Goal: Use online tool/utility: Utilize a website feature to perform a specific function

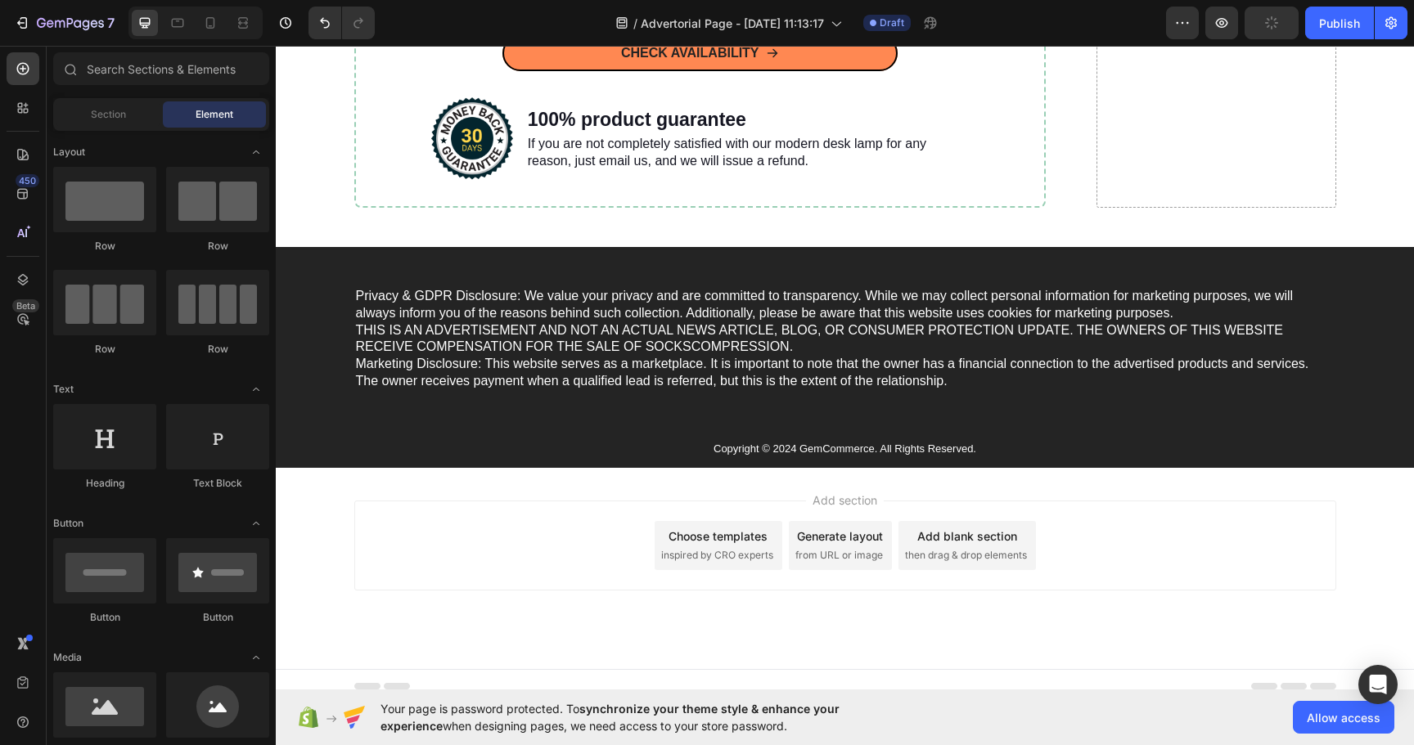
scroll to position [5789, 0]
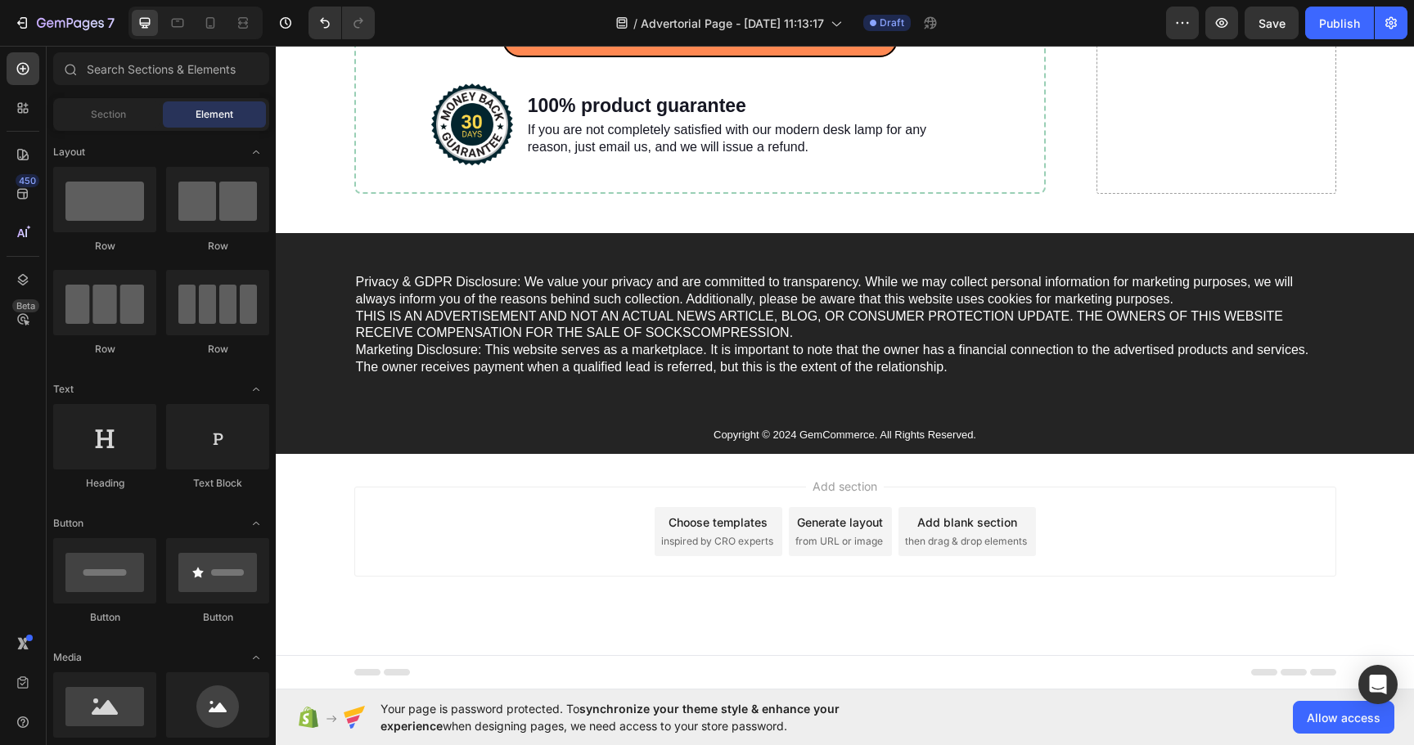
click at [845, 524] on div "Generate layout" at bounding box center [840, 522] width 86 height 17
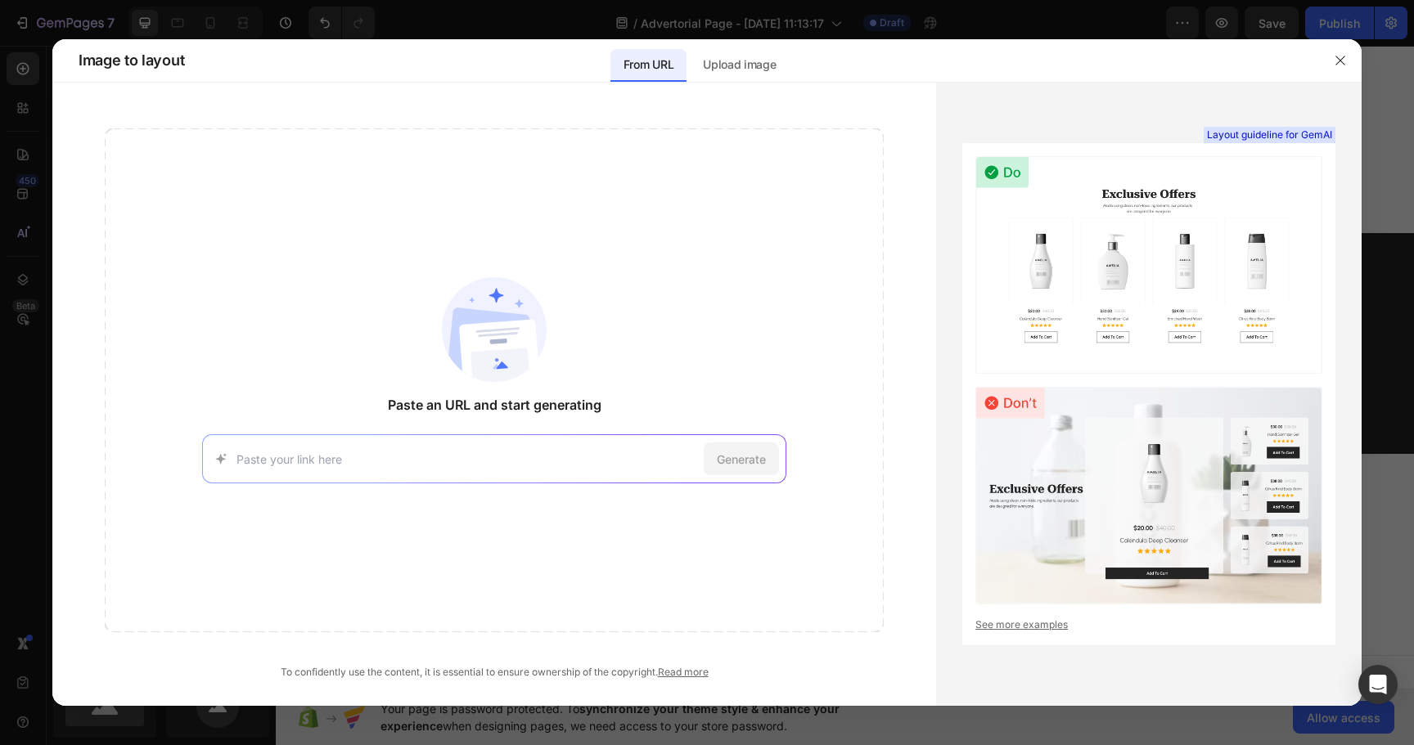
click at [563, 449] on div "Generate" at bounding box center [494, 458] width 584 height 49
click at [527, 461] on input at bounding box center [466, 459] width 461 height 17
paste input "[URL][DOMAIN_NAME][DOMAIN_NAME][DOMAIN_NAME][DOMAIN_NAME][DOMAIN_NAME][DOMAIN_N…"
type input "[URL][DOMAIN_NAME][DOMAIN_NAME][DOMAIN_NAME][DOMAIN_NAME][DOMAIN_NAME][DOMAIN_N…"
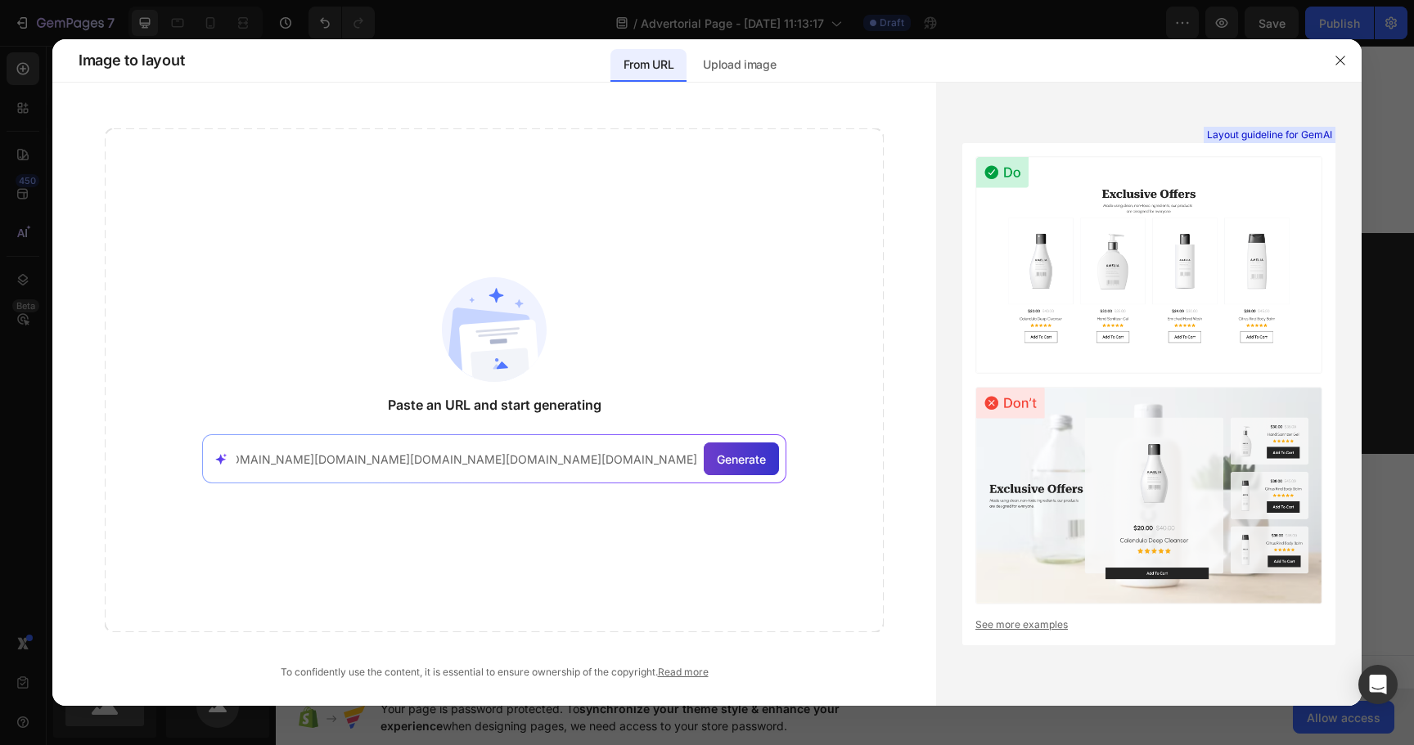
scroll to position [0, 0]
click at [736, 465] on span "Generate" at bounding box center [741, 459] width 49 height 17
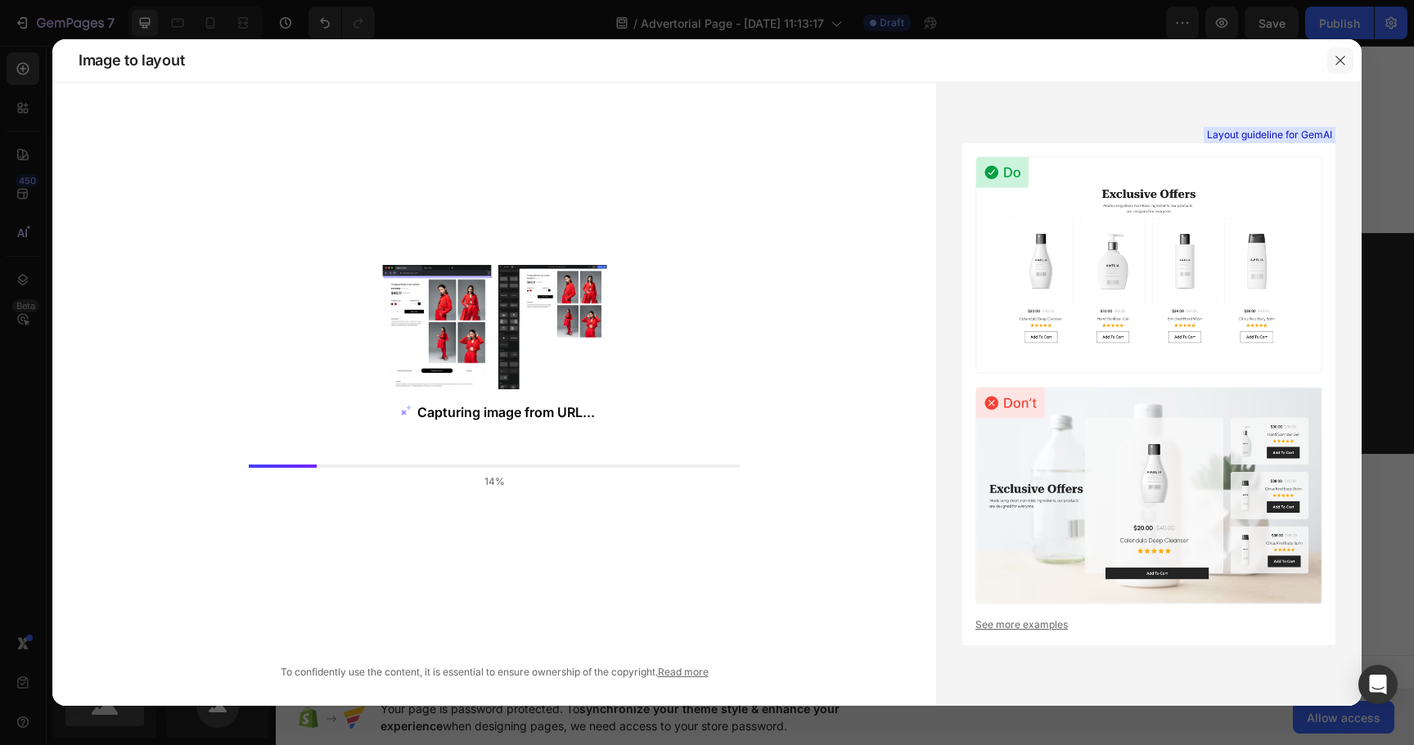
click at [1341, 52] on button "button" at bounding box center [1340, 60] width 26 height 26
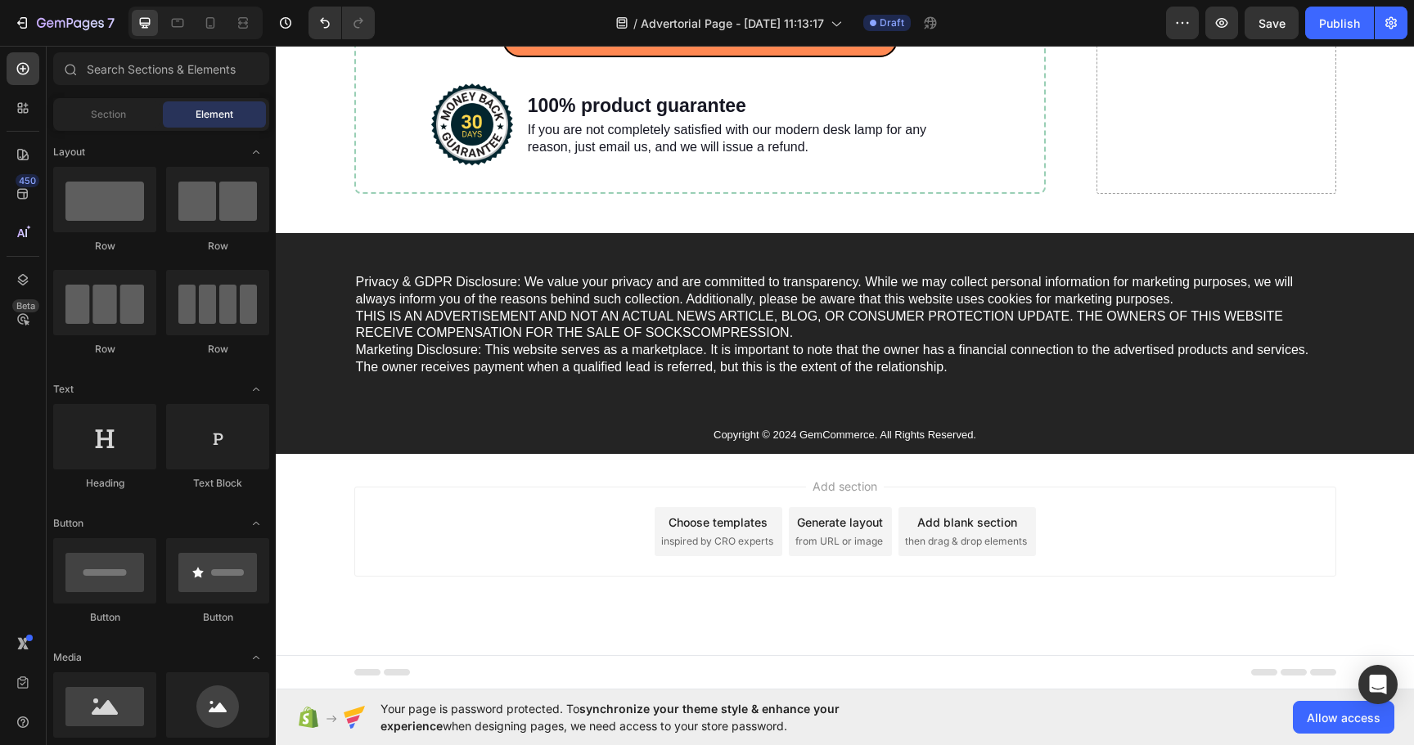
click at [843, 528] on div "Generate layout" at bounding box center [840, 522] width 86 height 17
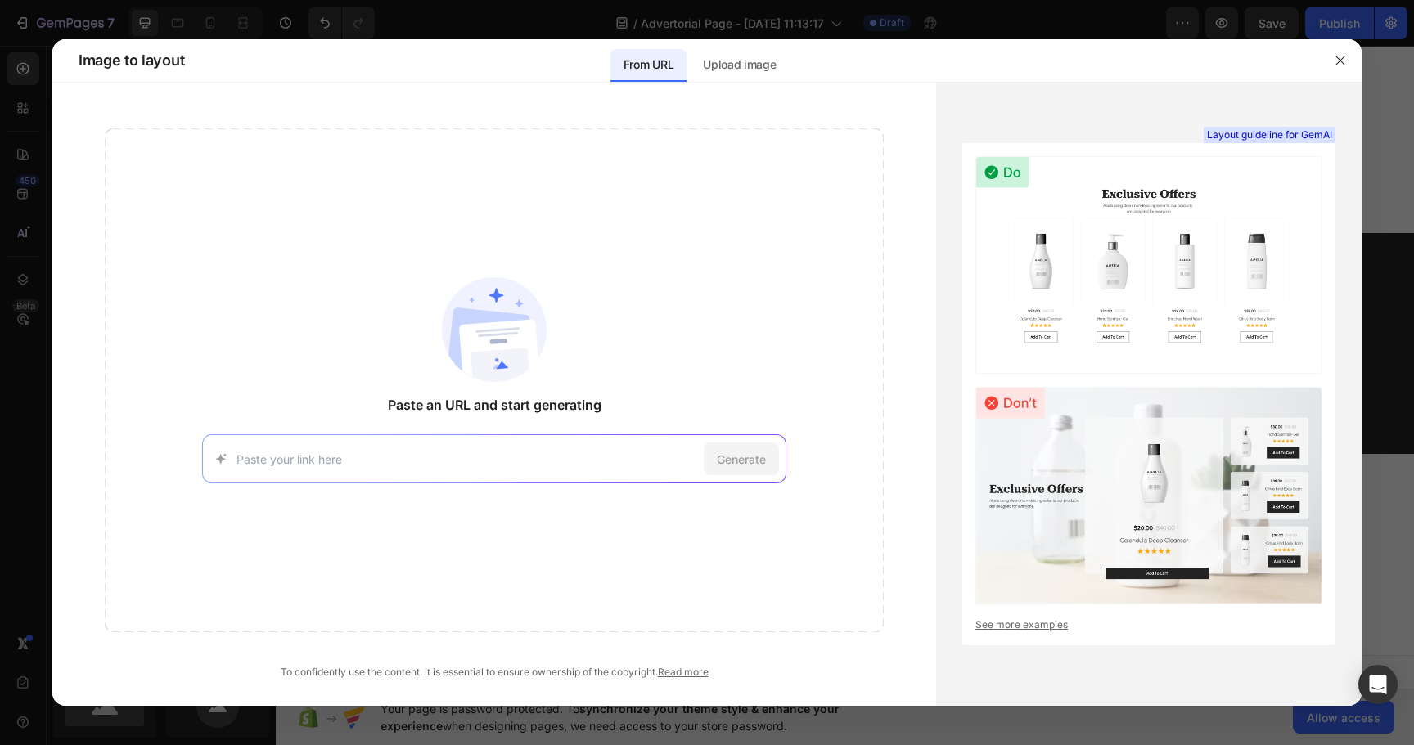
click at [559, 465] on input at bounding box center [466, 459] width 461 height 17
type input "https://[DOMAIN_NAME]/5-reasons-every-woman-over-50-needs-to-be-taking-this-pow…"
click at [735, 466] on span "Generate" at bounding box center [741, 459] width 49 height 17
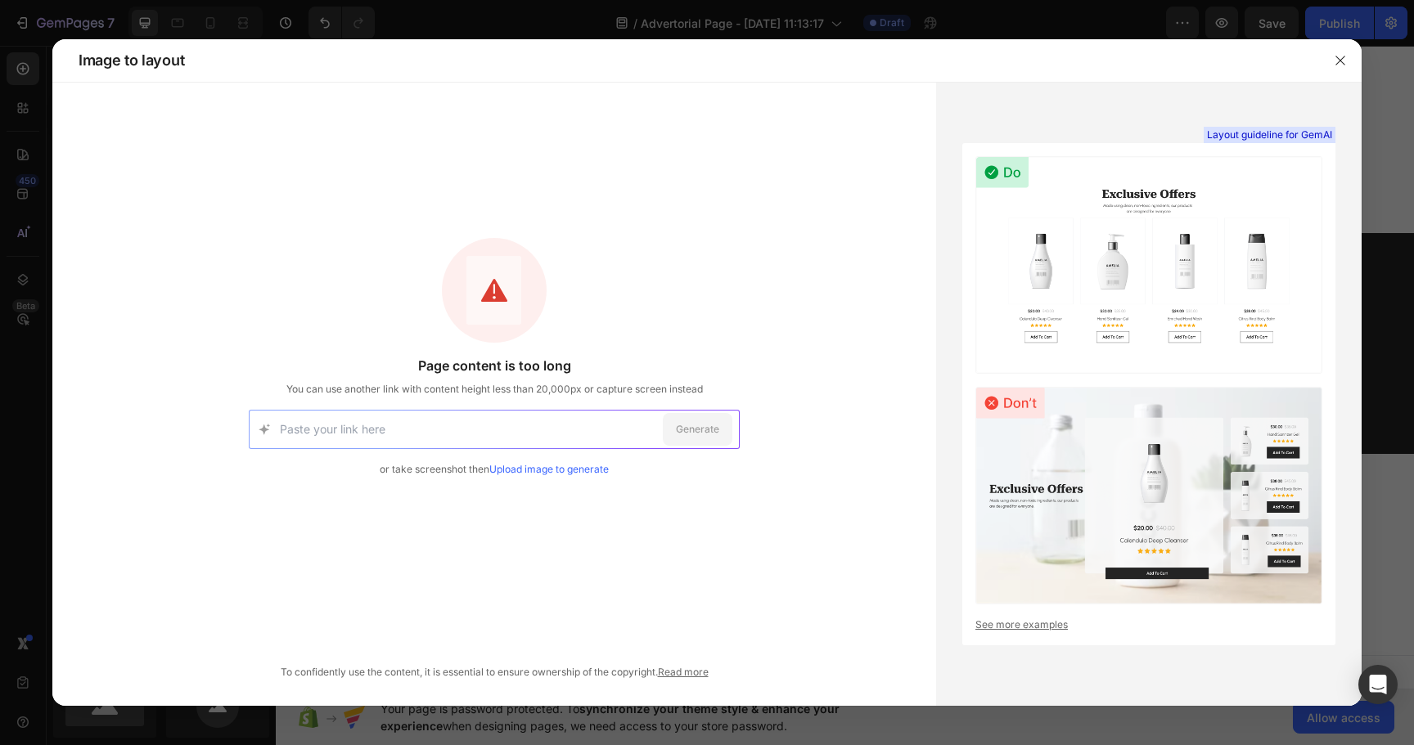
click at [556, 472] on link "Upload image to generate" at bounding box center [548, 469] width 119 height 12
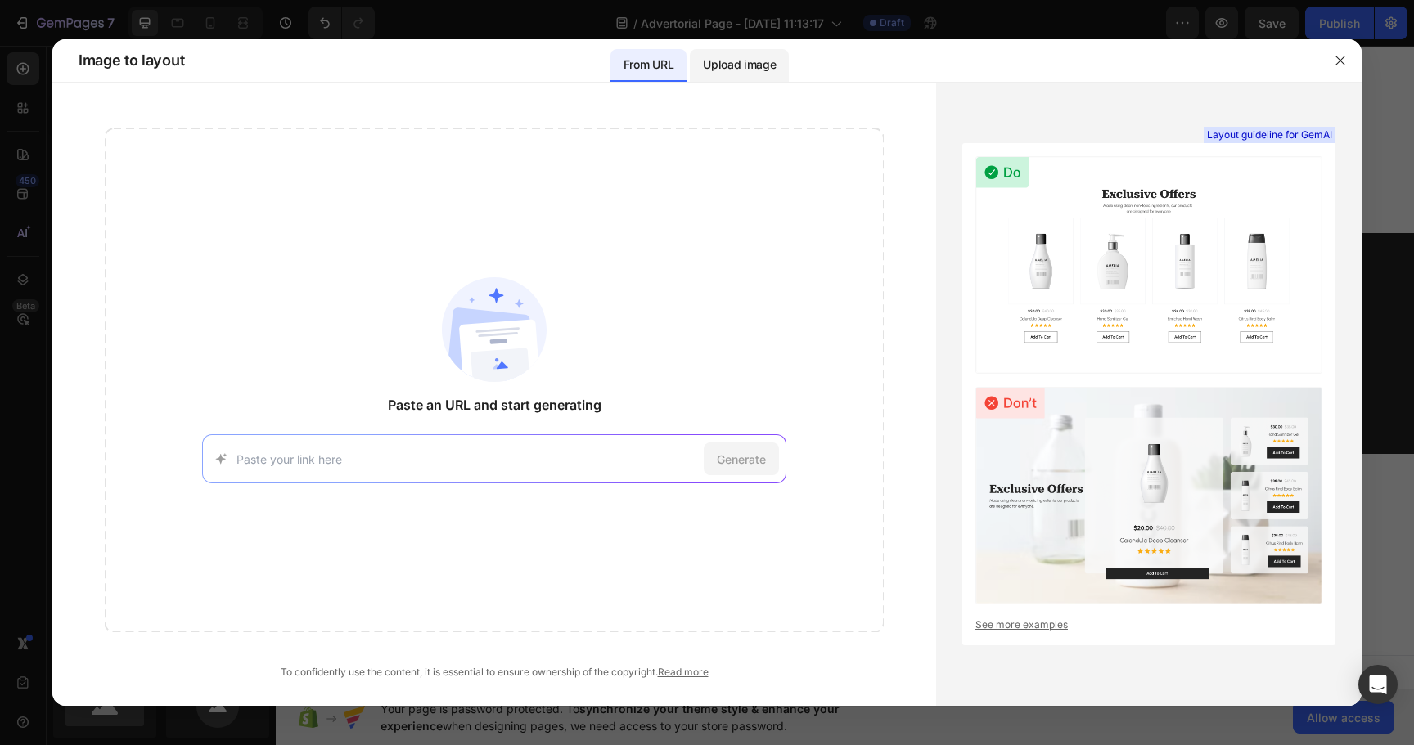
click at [755, 72] on p "Upload image" at bounding box center [739, 65] width 73 height 20
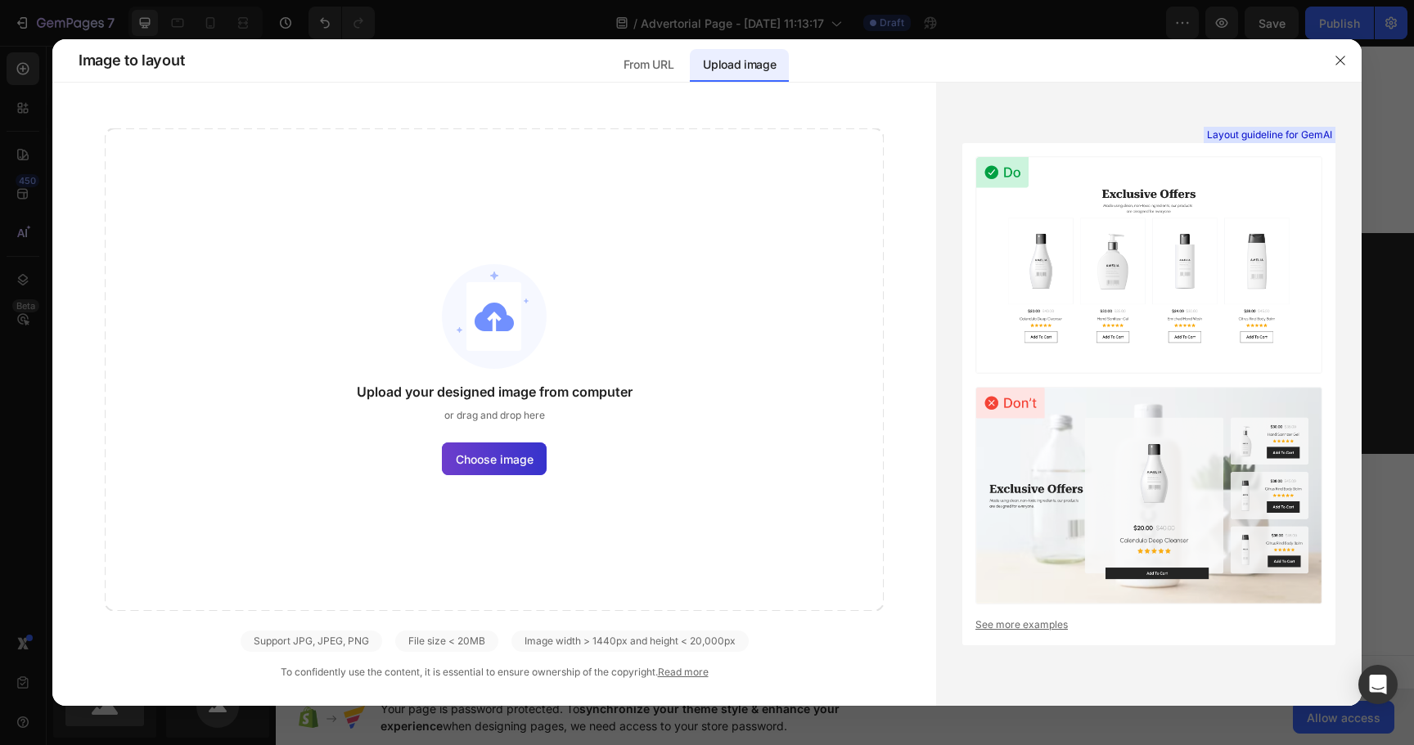
click at [514, 456] on span "Choose image" at bounding box center [495, 459] width 78 height 17
click at [0, 0] on input "Choose image" at bounding box center [0, 0] width 0 height 0
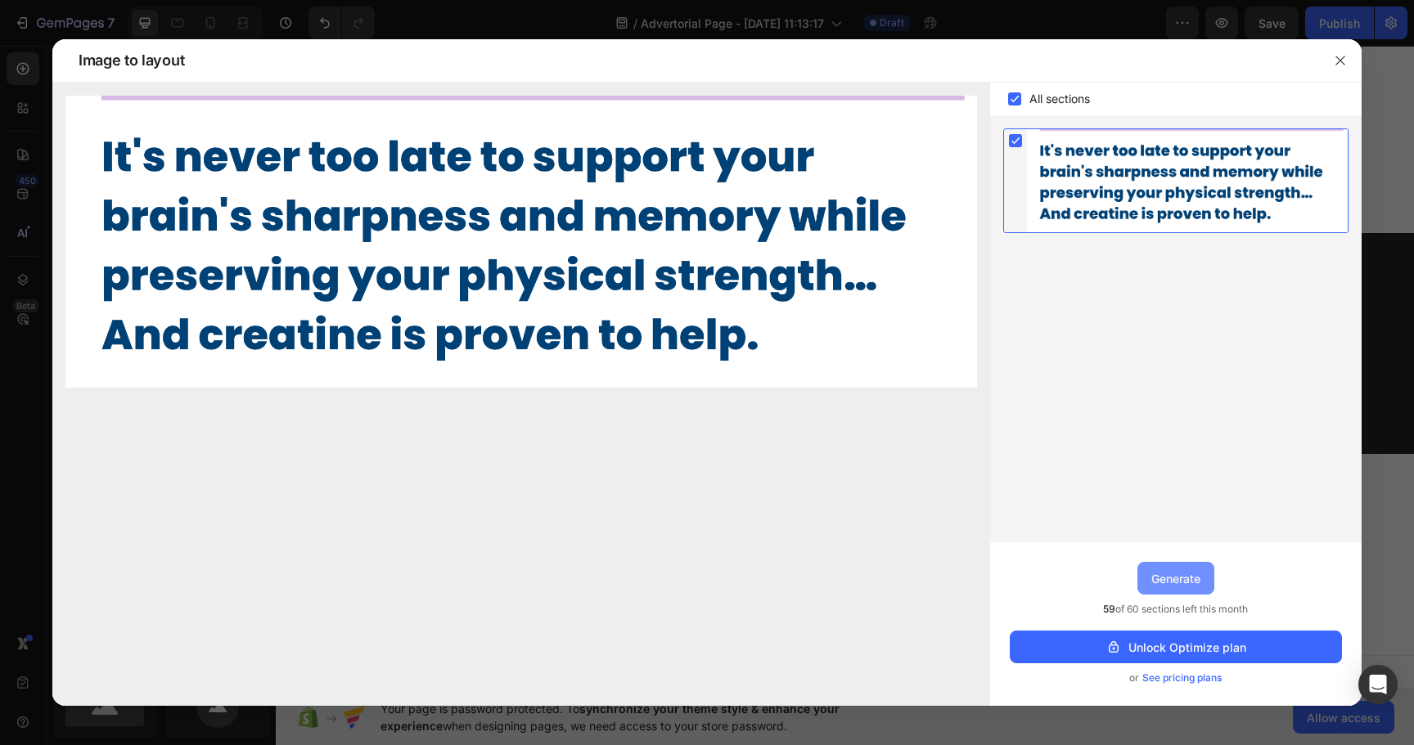
click at [1160, 574] on div "Generate" at bounding box center [1175, 578] width 49 height 17
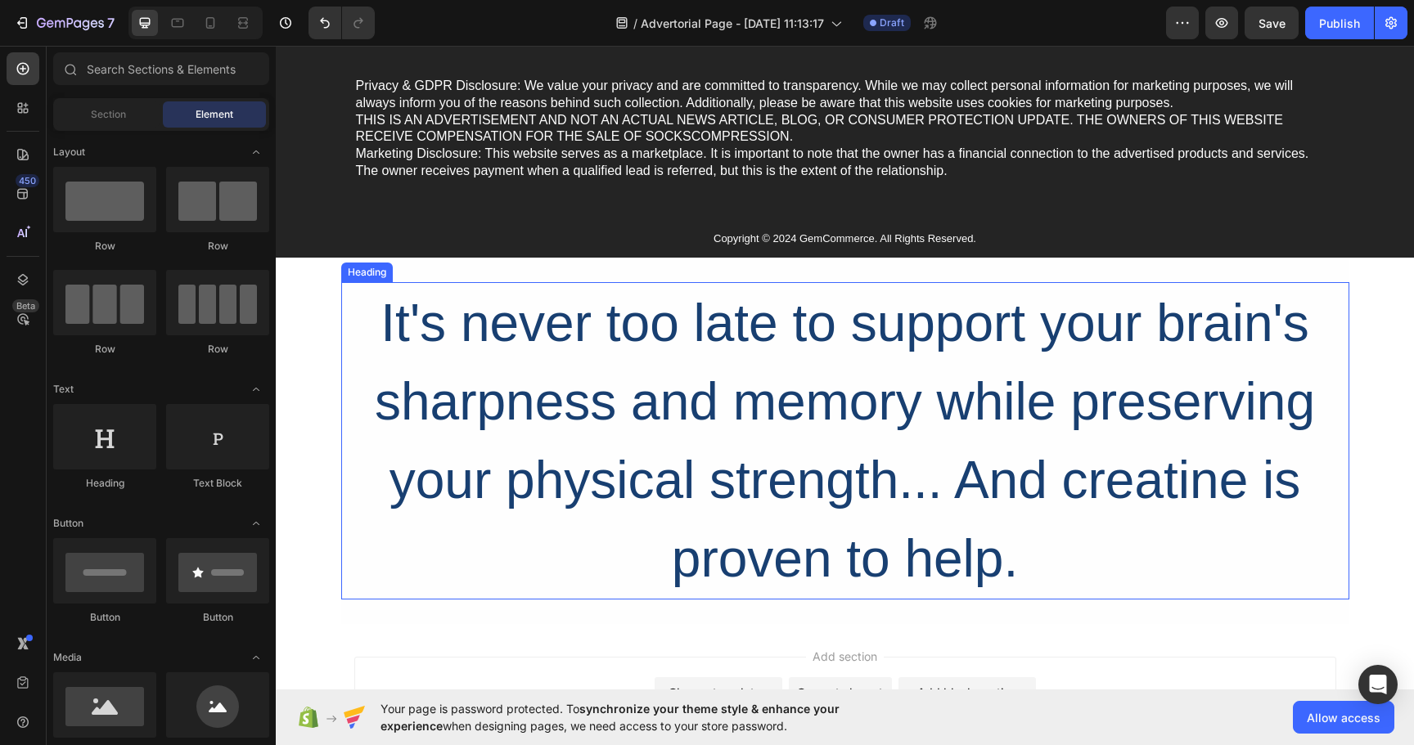
scroll to position [5135, 0]
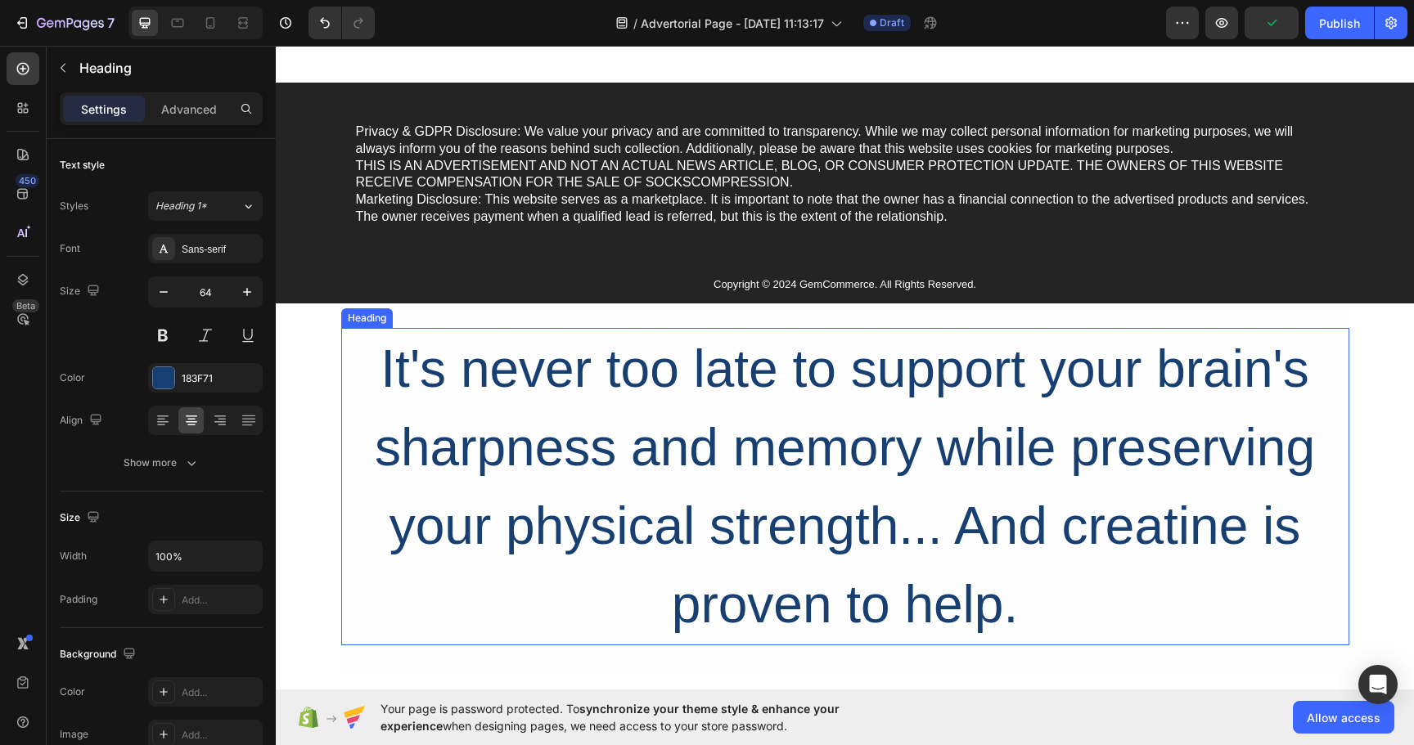
click at [490, 483] on h2 "It's never too late to support your brain's sharpness and memory while preservi…" at bounding box center [845, 486] width 1008 height 317
click at [548, 444] on h2 "It's never too late to support your brain's sharpness and memory while preservi…" at bounding box center [845, 486] width 1008 height 317
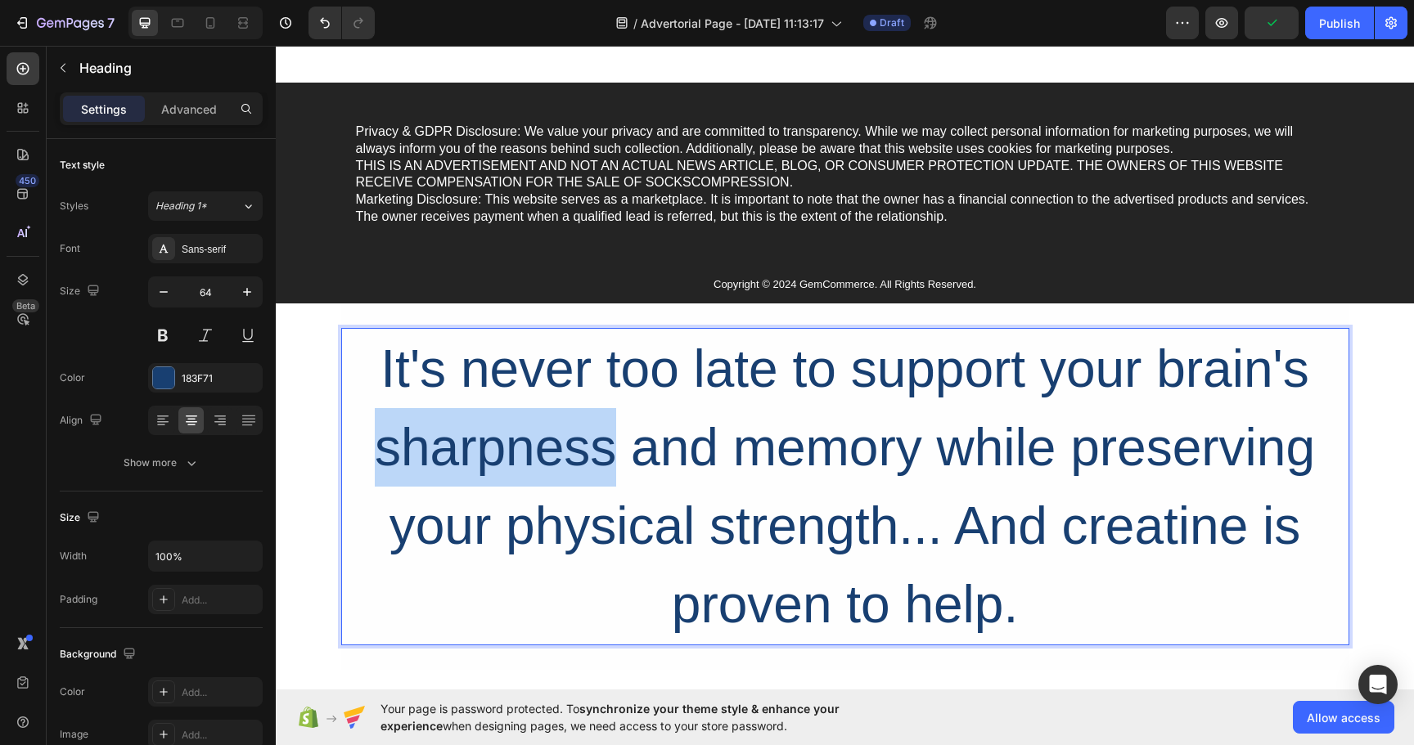
click at [548, 444] on p "It's never too late to support your brain's sharpness and memory while preservi…" at bounding box center [845, 487] width 1005 height 314
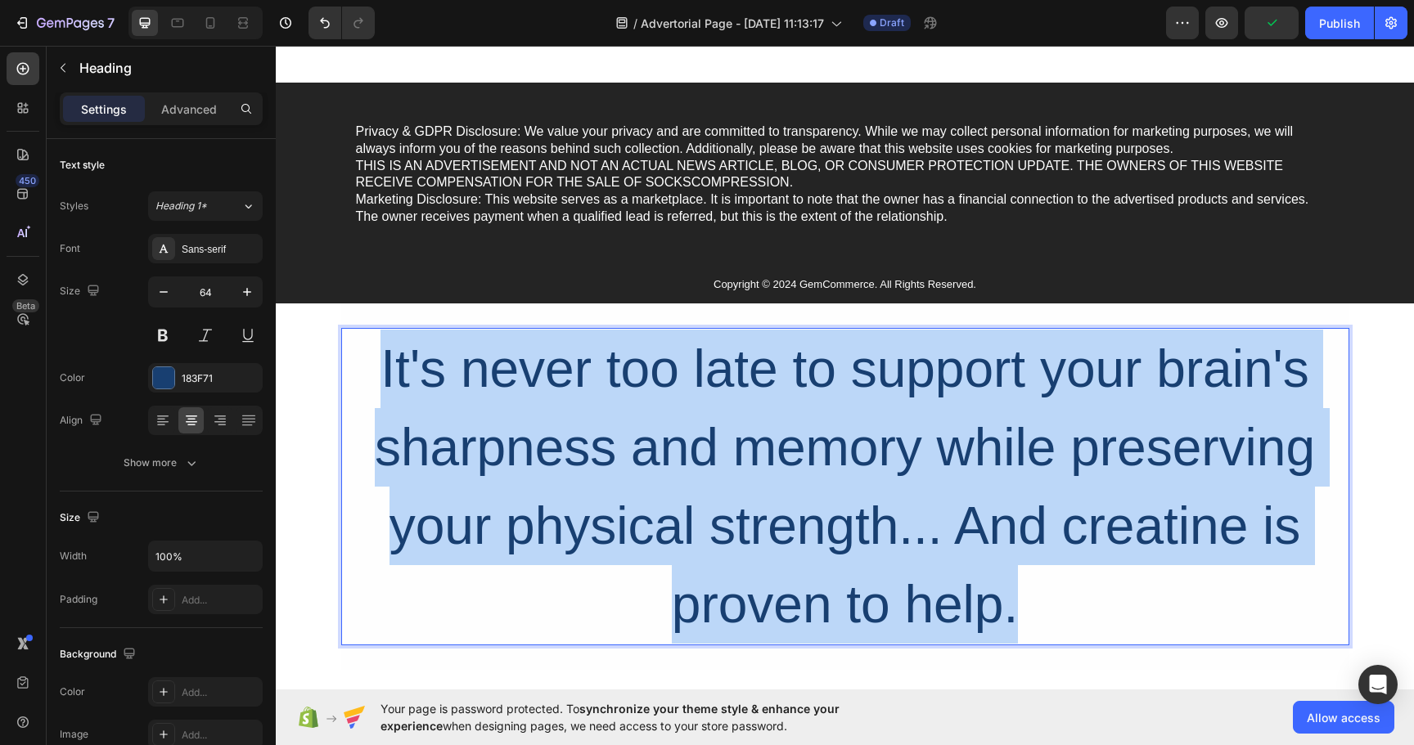
click at [548, 444] on p "It's never too late to support your brain's sharpness and memory while preservi…" at bounding box center [845, 487] width 1005 height 314
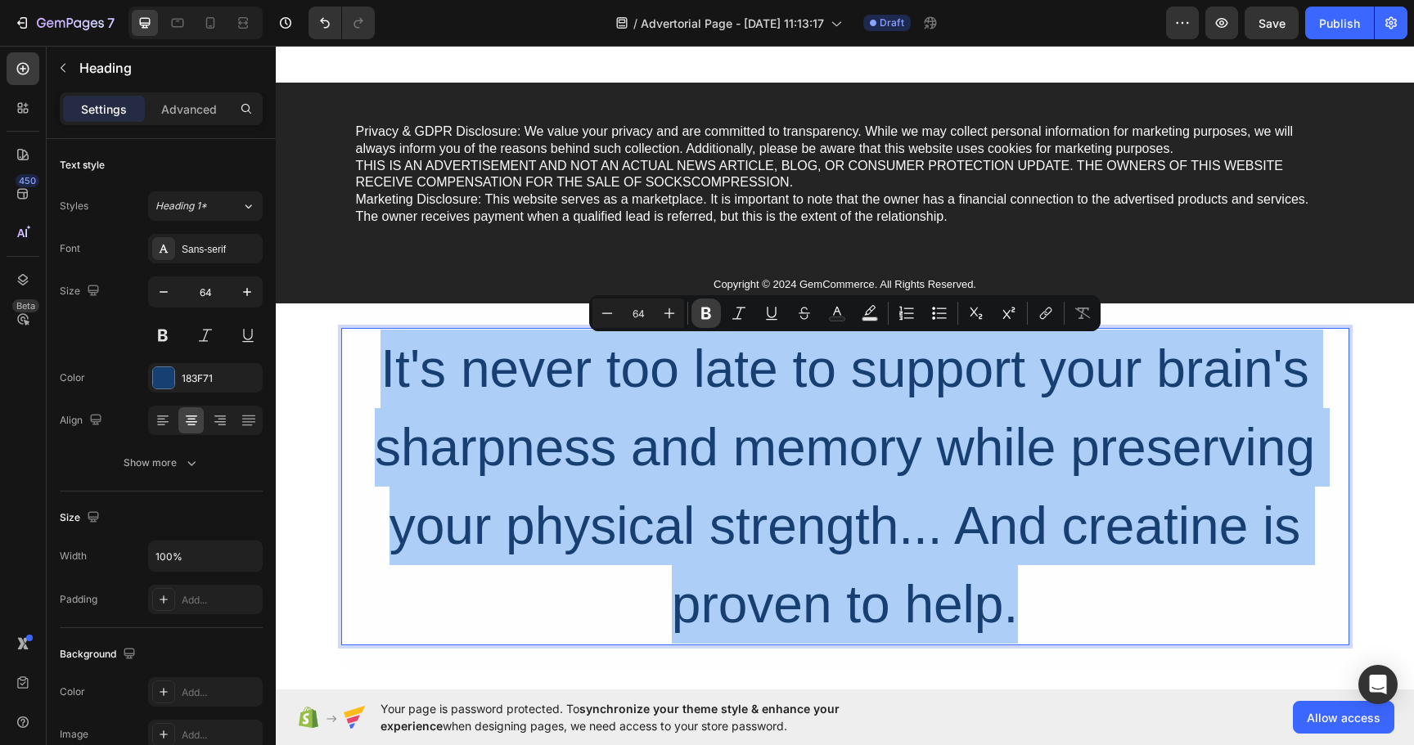
click at [700, 313] on icon "Editor contextual toolbar" at bounding box center [706, 313] width 16 height 16
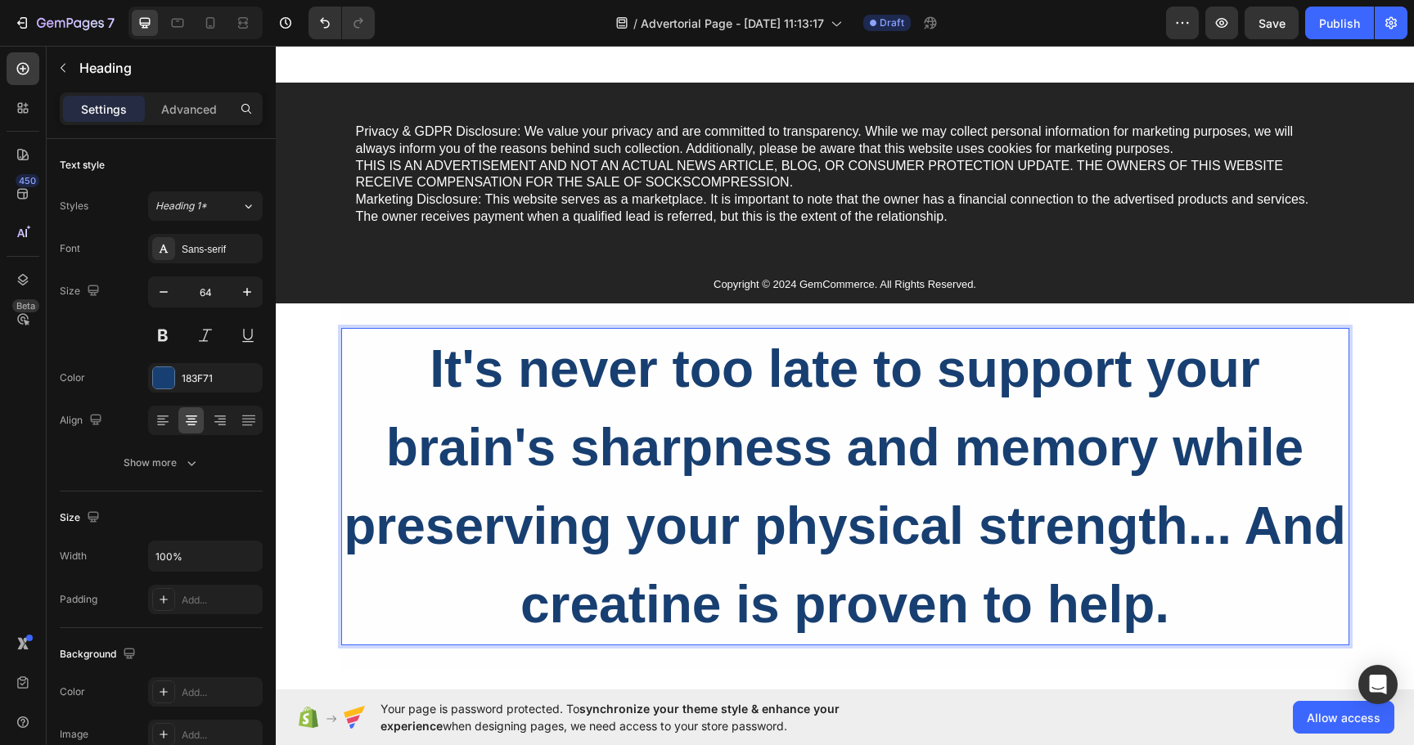
click at [681, 429] on strong "It's never too late to support your brain's sharpness and memory while preservi…" at bounding box center [845, 486] width 1002 height 295
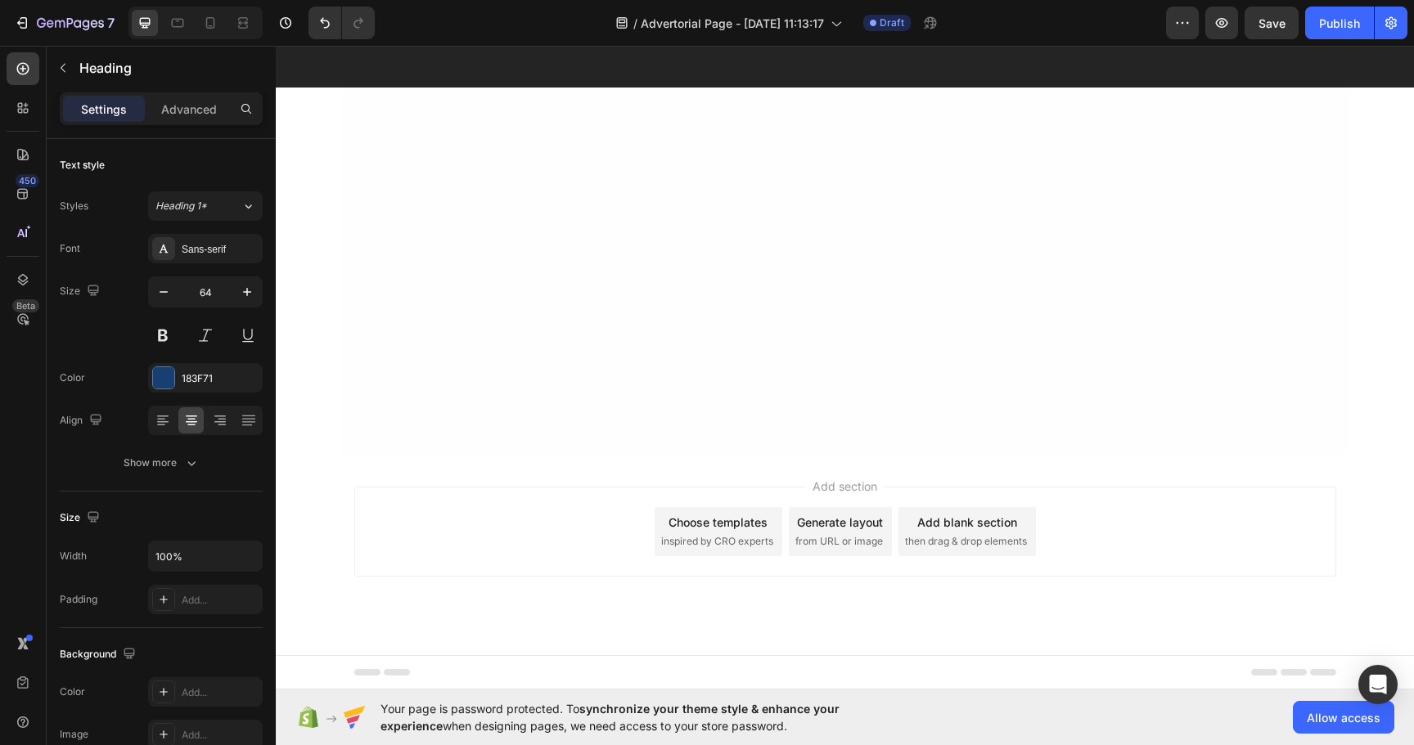
scroll to position [6155, 0]
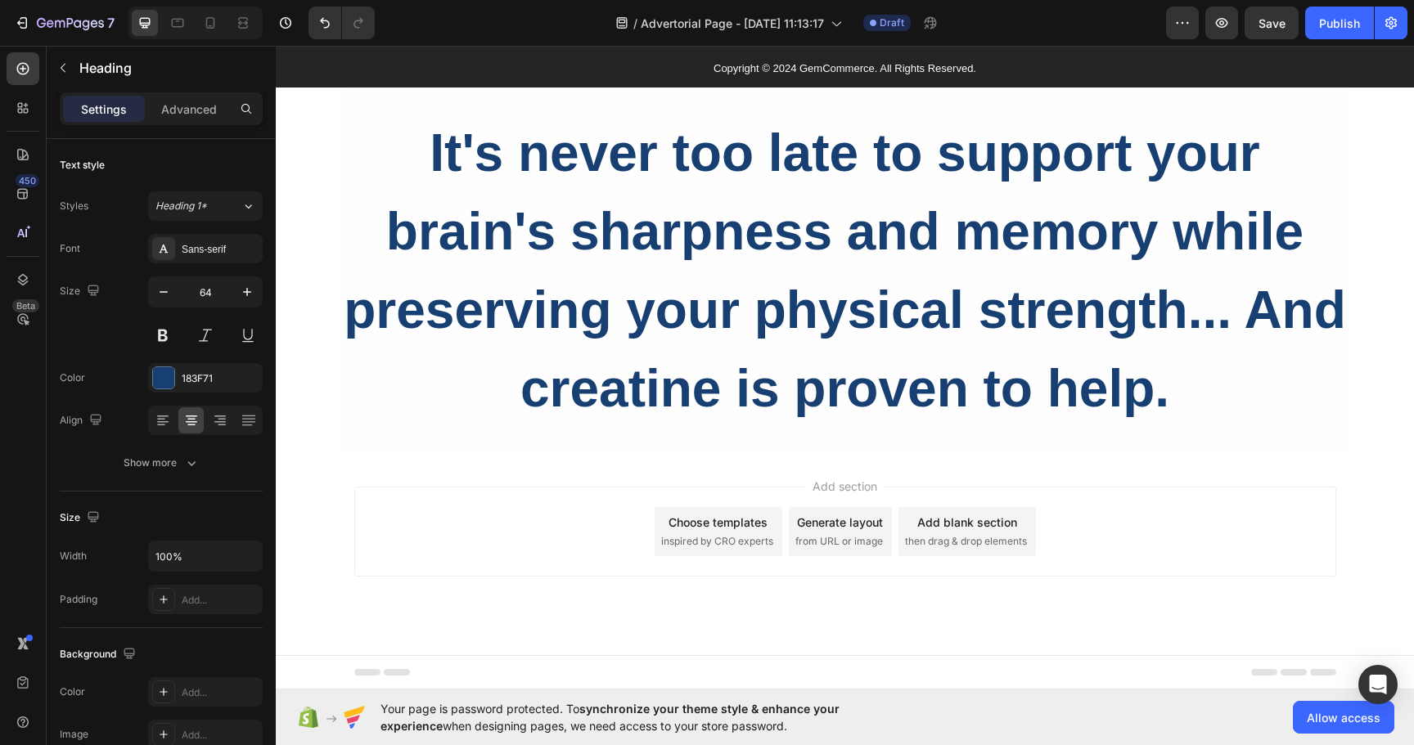
click at [839, 537] on span "from URL or image" at bounding box center [839, 541] width 88 height 15
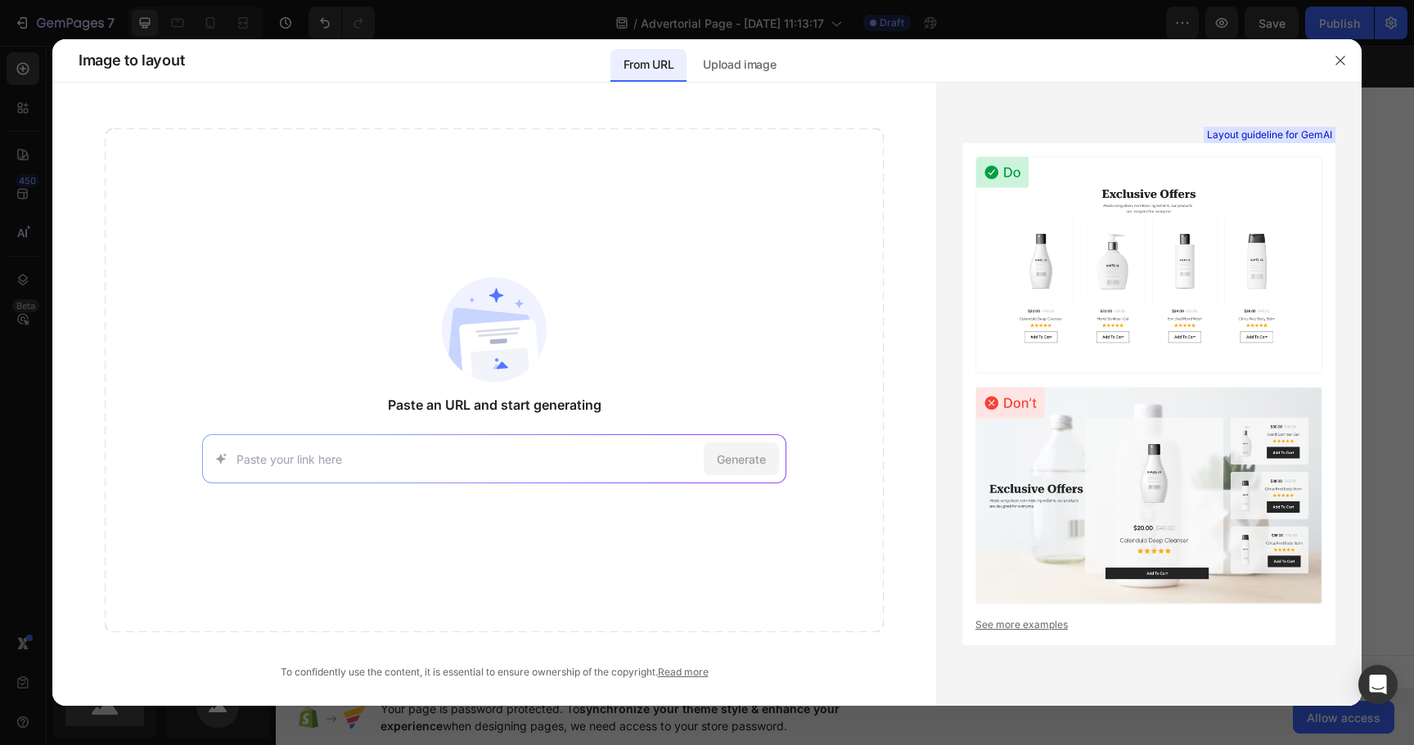
click at [570, 456] on input at bounding box center [466, 459] width 461 height 17
click at [764, 64] on p "Upload image" at bounding box center [739, 65] width 73 height 20
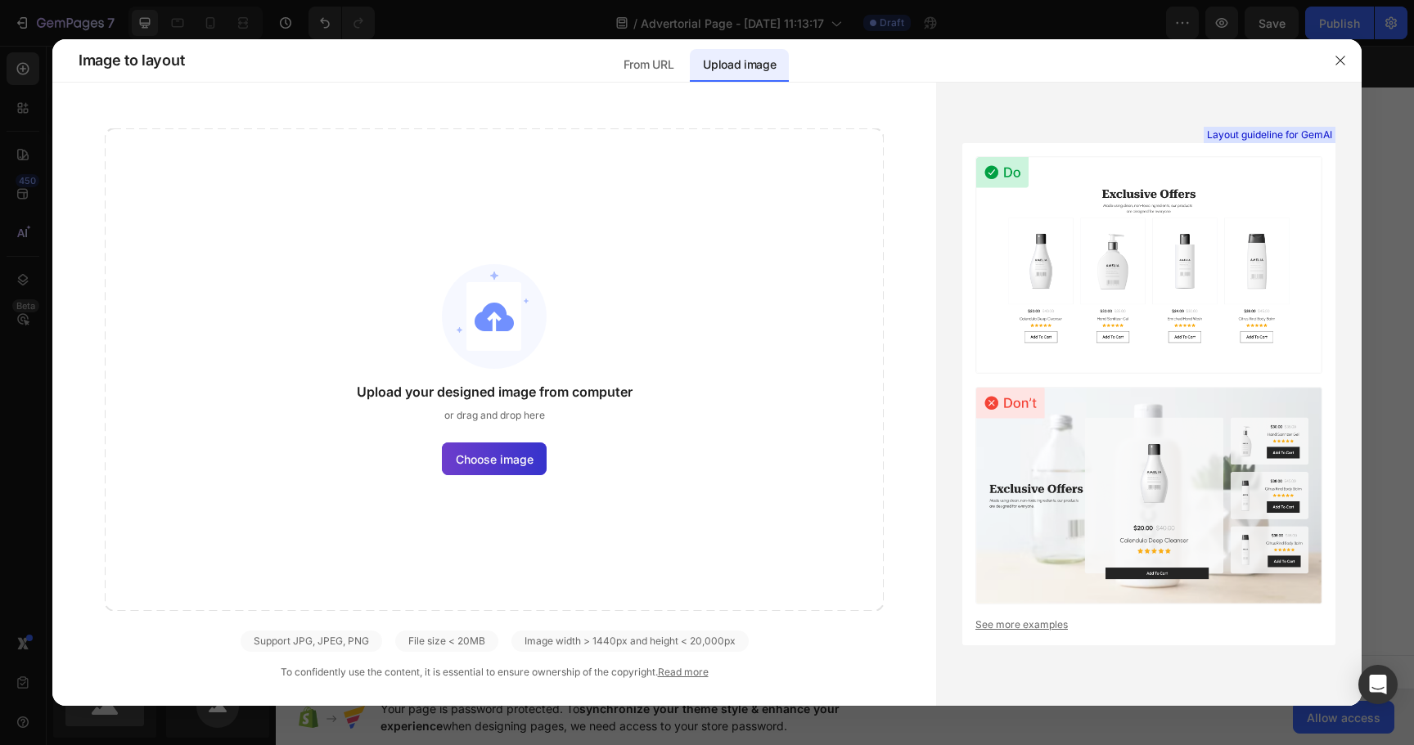
click at [491, 474] on label "Choose image" at bounding box center [494, 459] width 105 height 33
click at [0, 0] on input "Choose image" at bounding box center [0, 0] width 0 height 0
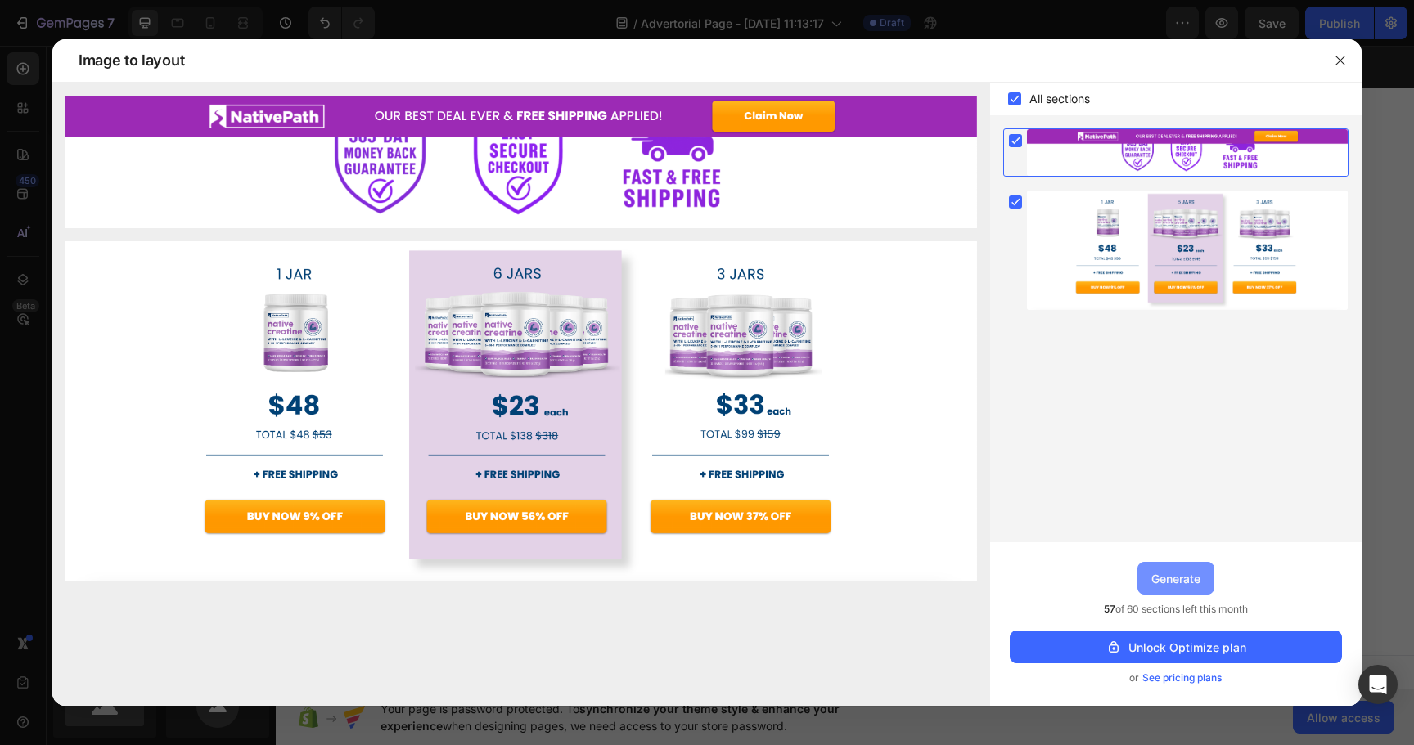
click at [1171, 582] on div "Generate" at bounding box center [1175, 578] width 49 height 17
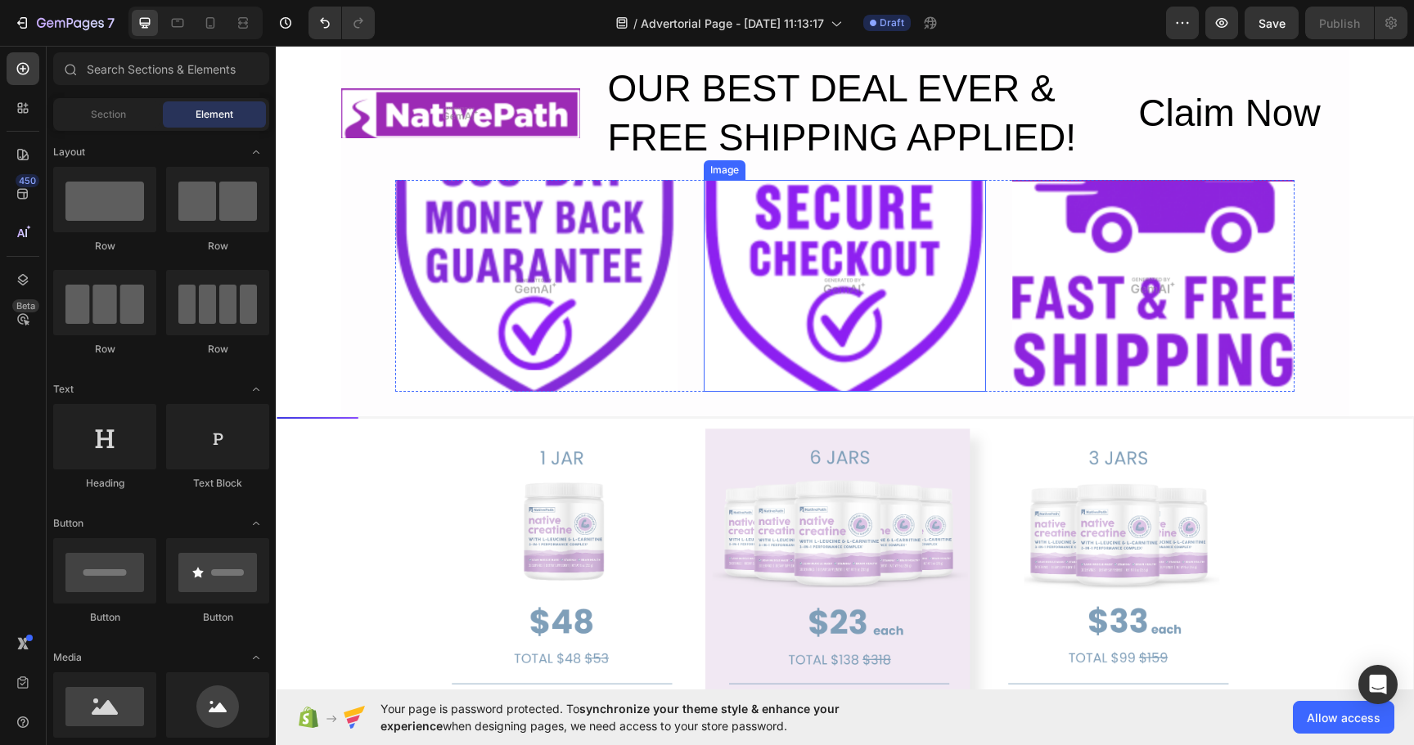
scroll to position [6576, 0]
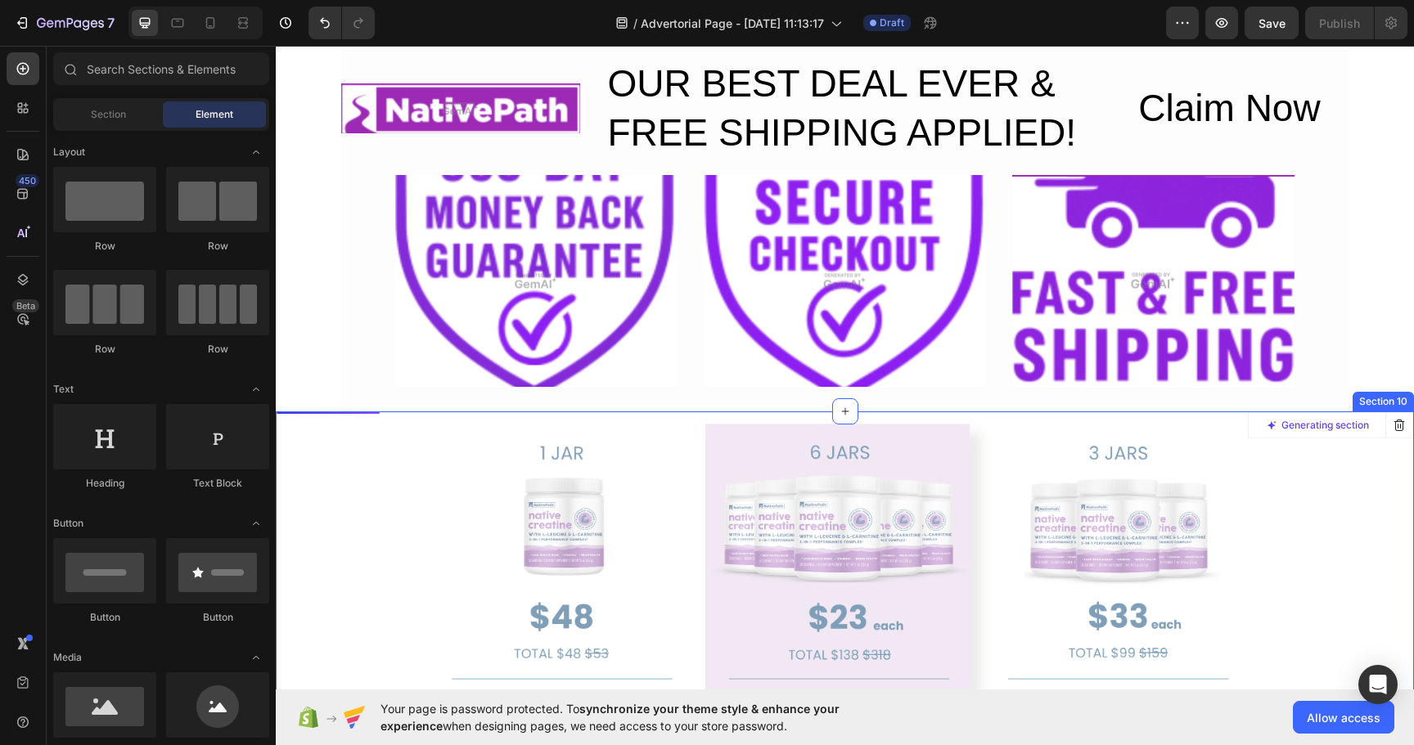
click at [839, 578] on div at bounding box center [845, 623] width 1136 height 423
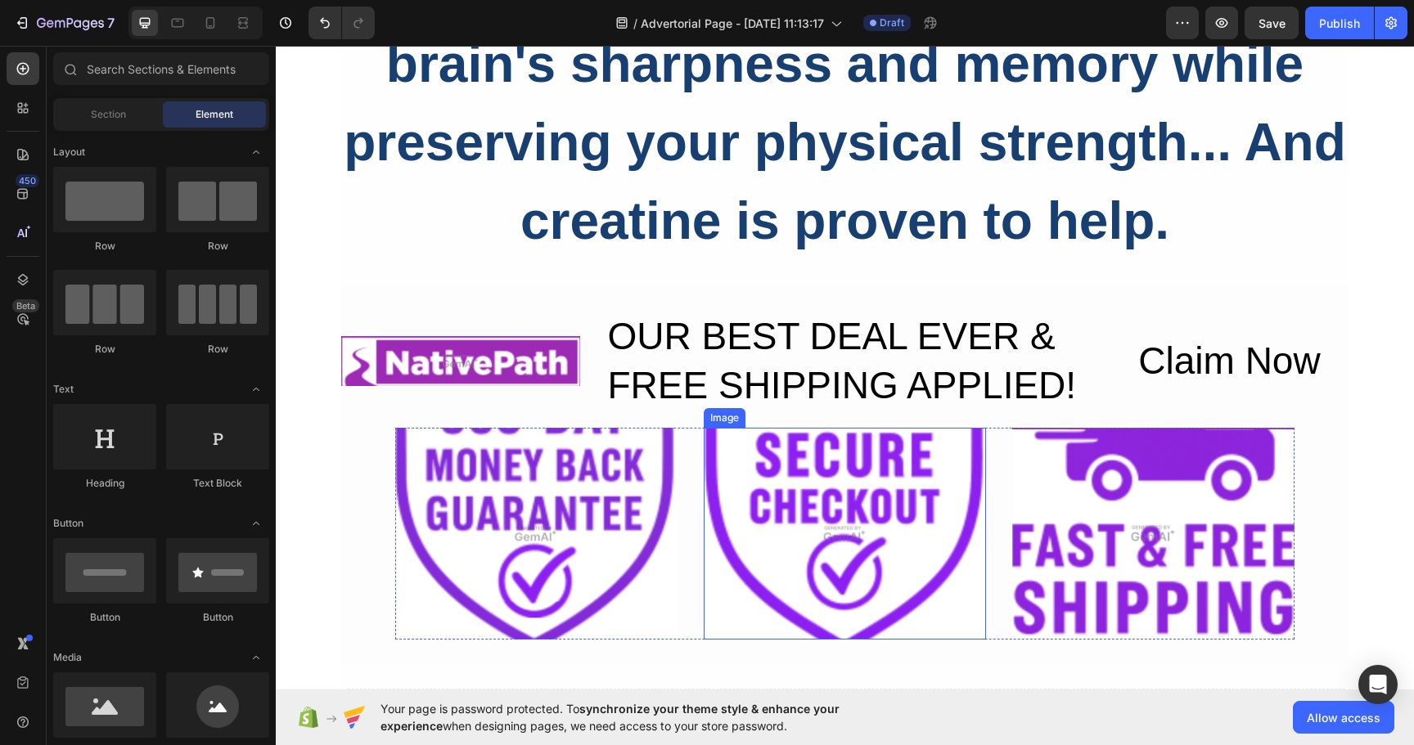
scroll to position [6671, 0]
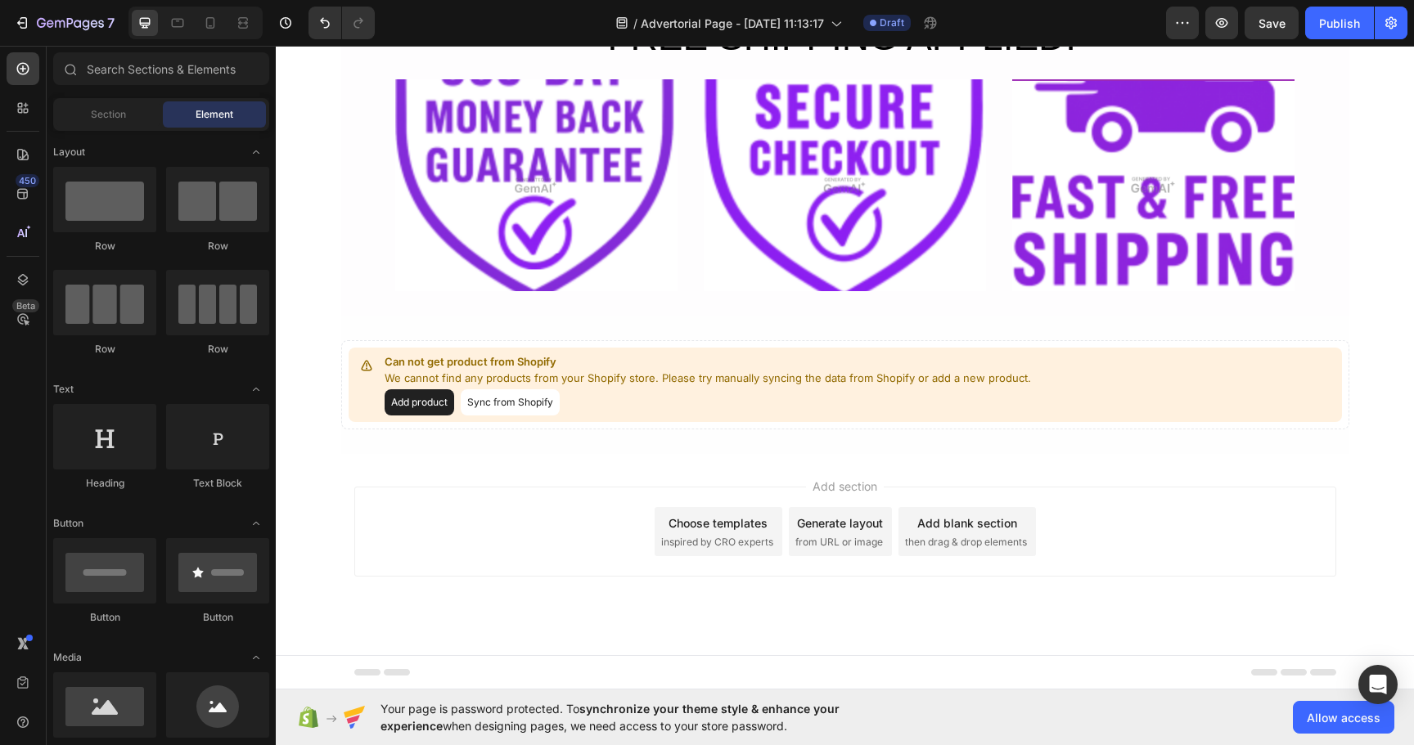
click at [1200, 30] on div "Preview Save Publish" at bounding box center [1286, 23] width 241 height 33
click at [1185, 30] on icon "button" at bounding box center [1182, 23] width 16 height 16
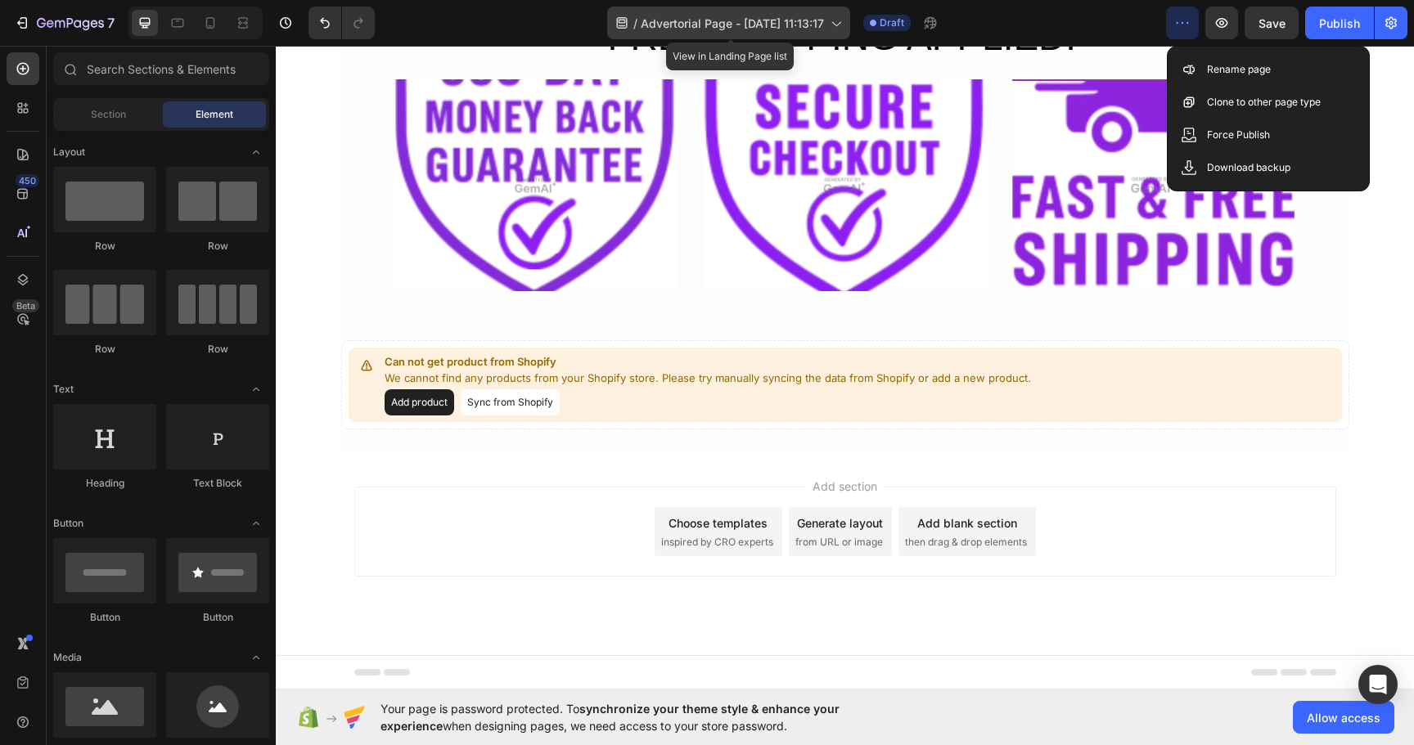
click at [837, 17] on icon at bounding box center [835, 23] width 16 height 16
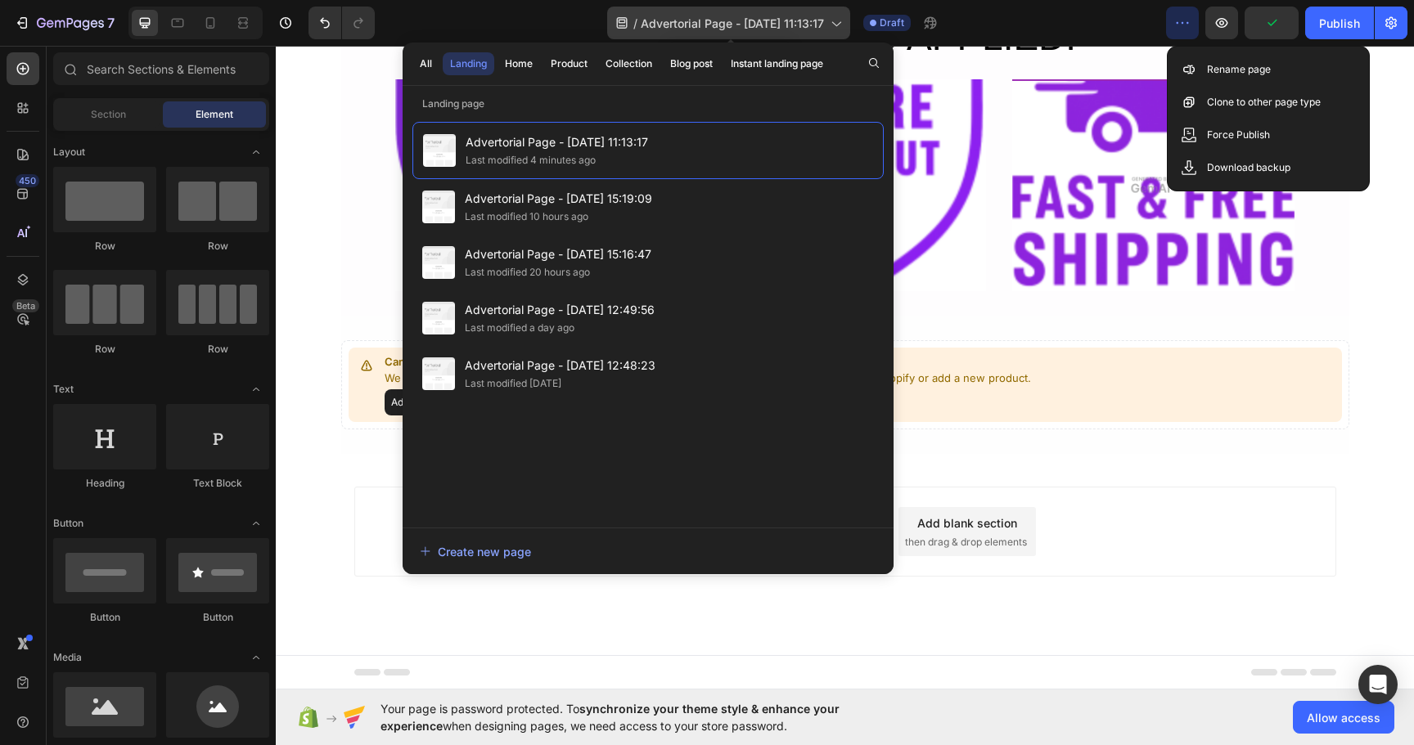
click at [837, 17] on icon at bounding box center [835, 23] width 16 height 16
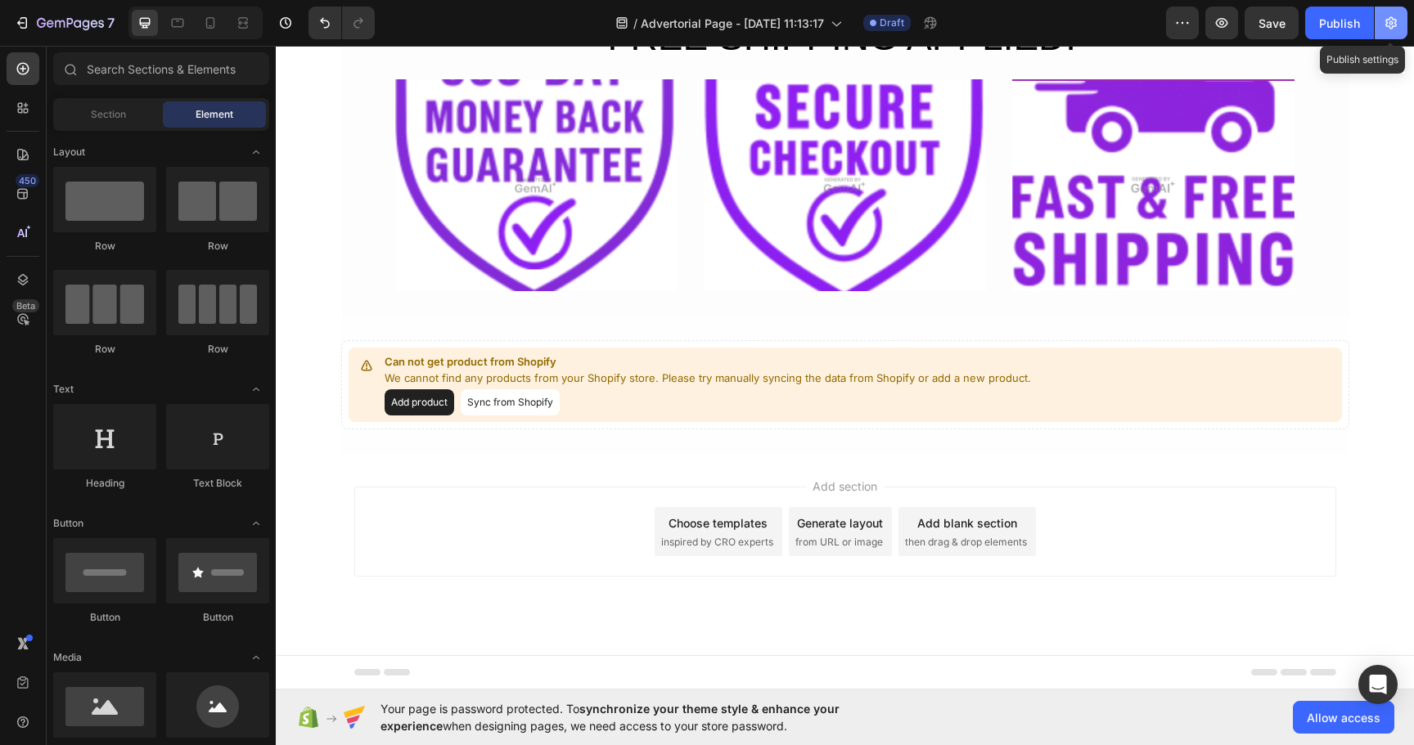
click at [1396, 28] on icon "button" at bounding box center [1391, 23] width 16 height 16
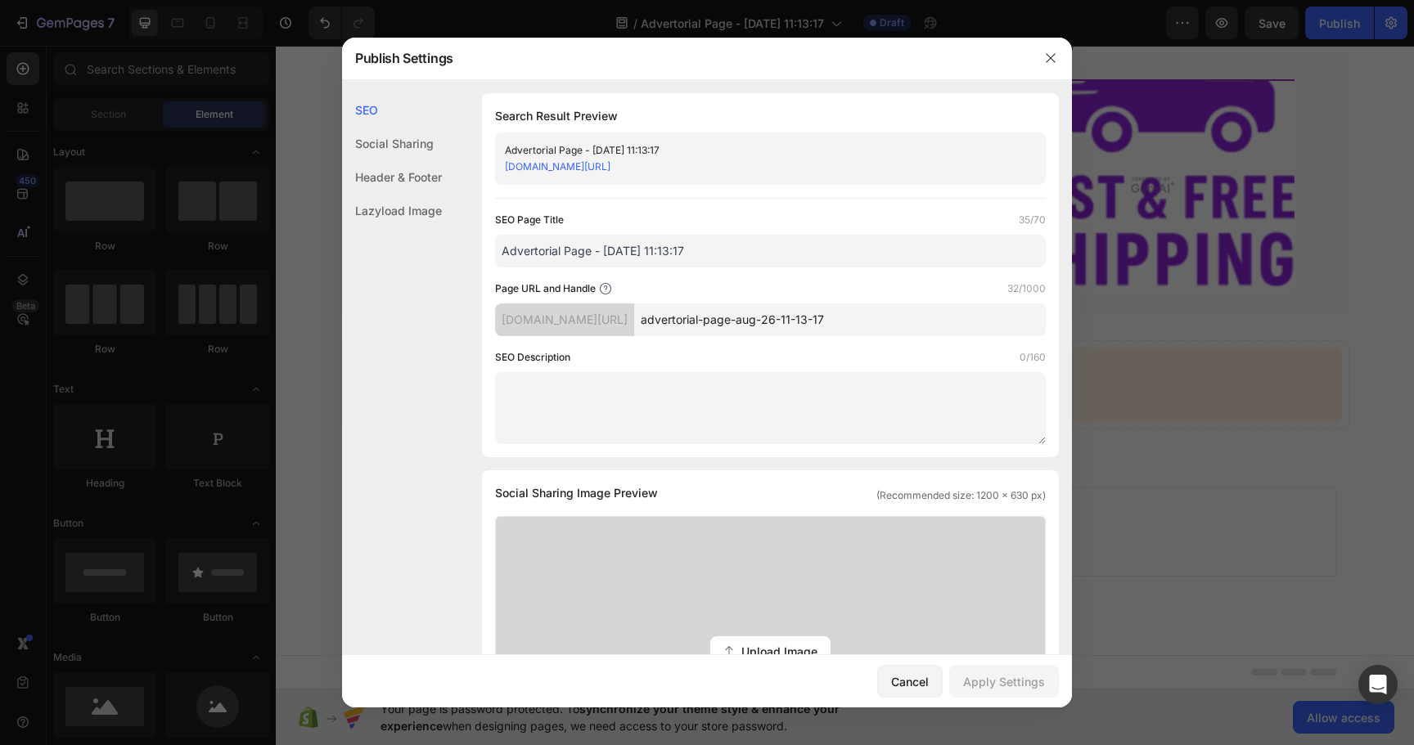
scroll to position [722, 0]
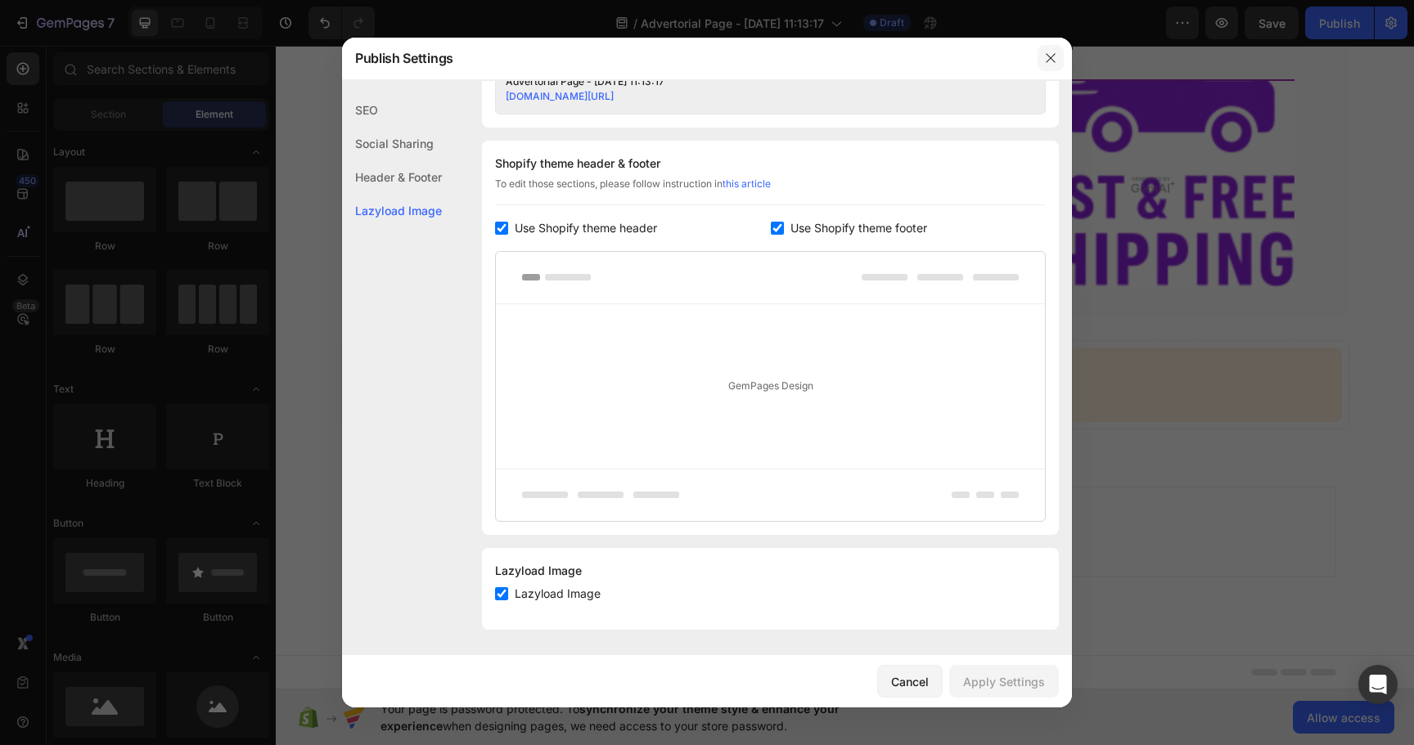
click at [1046, 62] on icon "button" at bounding box center [1050, 58] width 13 height 13
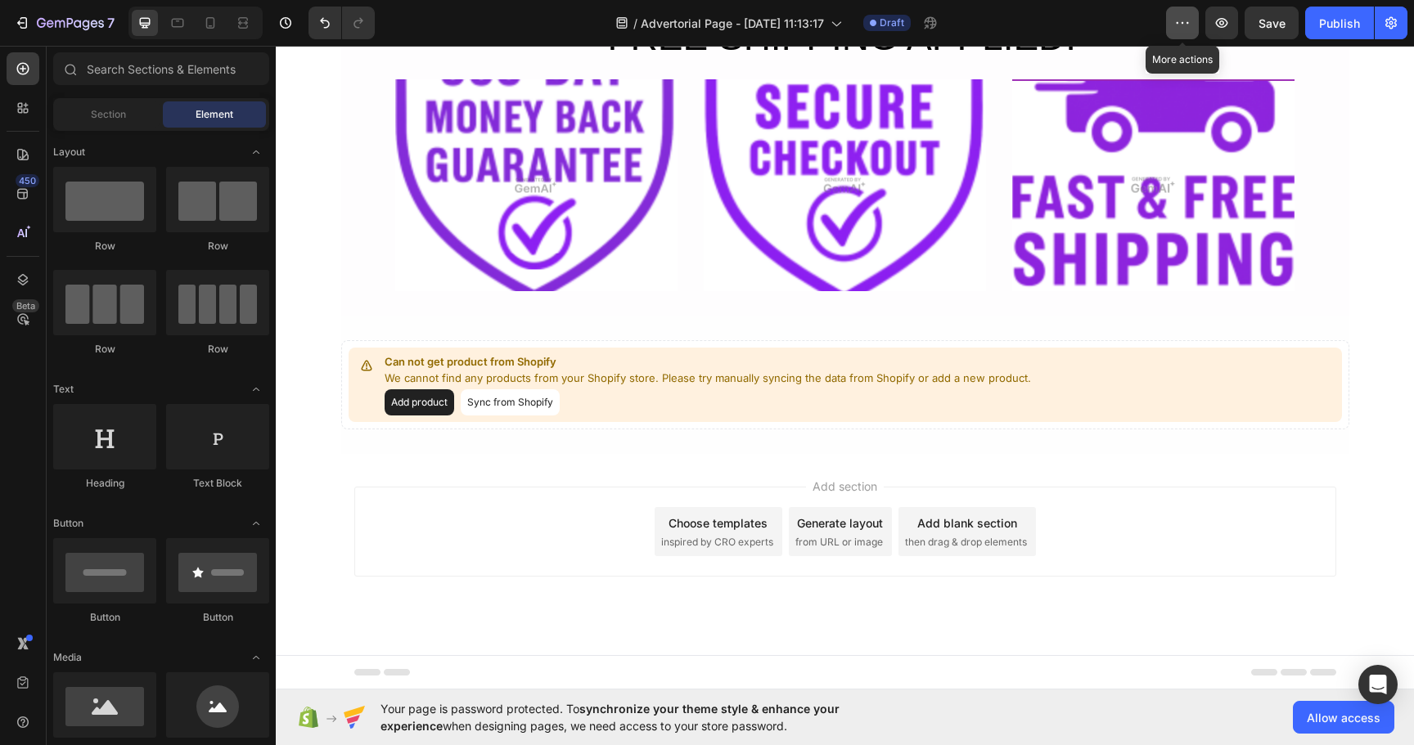
click at [1181, 21] on icon "button" at bounding box center [1182, 23] width 16 height 16
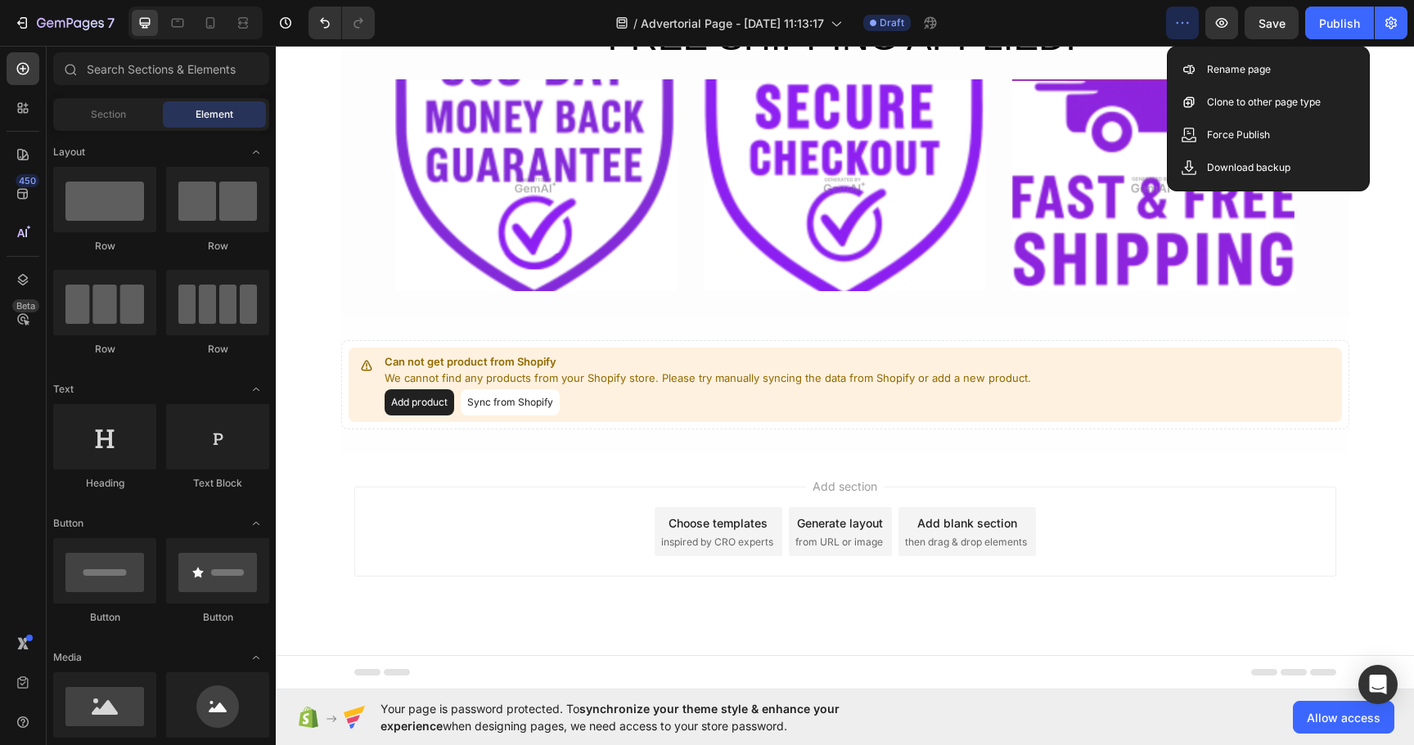
click at [1181, 21] on icon "button" at bounding box center [1182, 23] width 16 height 16
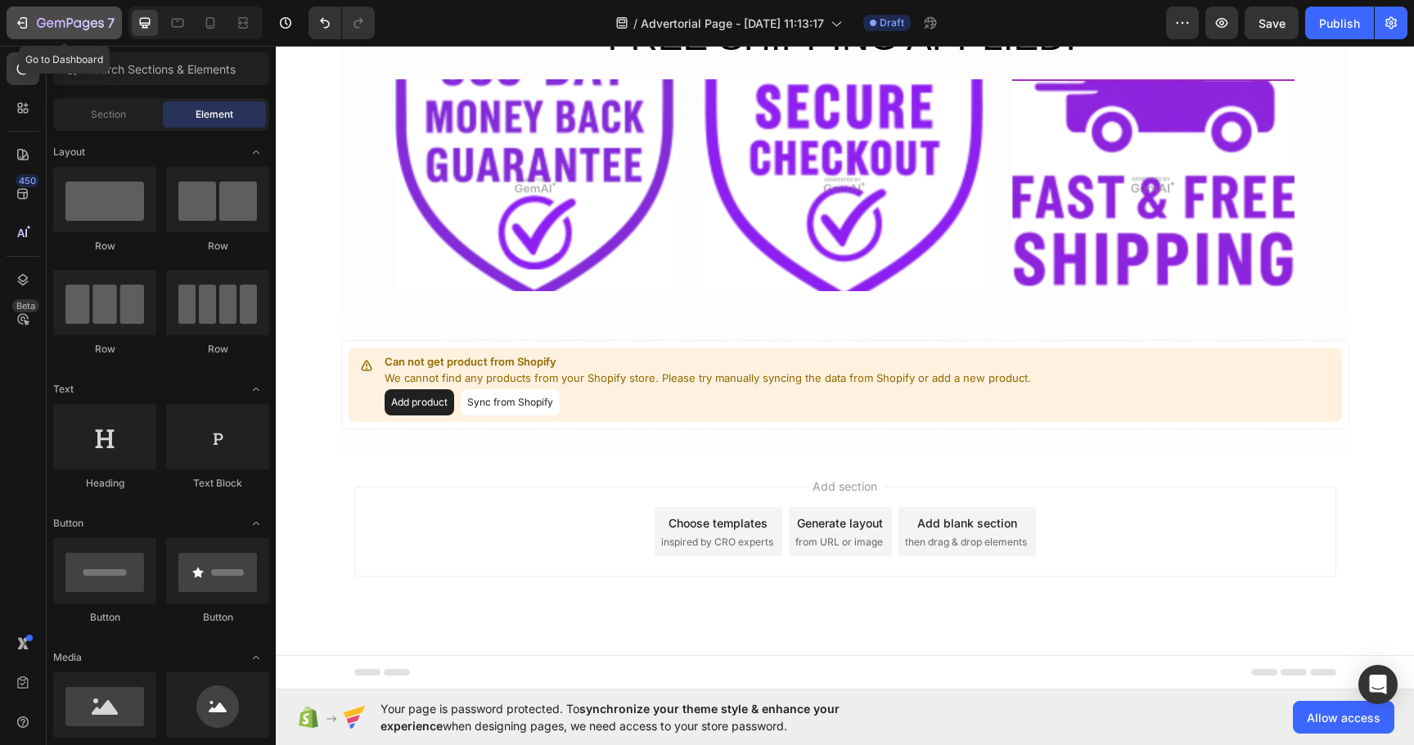
click at [55, 22] on icon "button" at bounding box center [60, 23] width 10 height 7
